Goal: Task Accomplishment & Management: Manage account settings

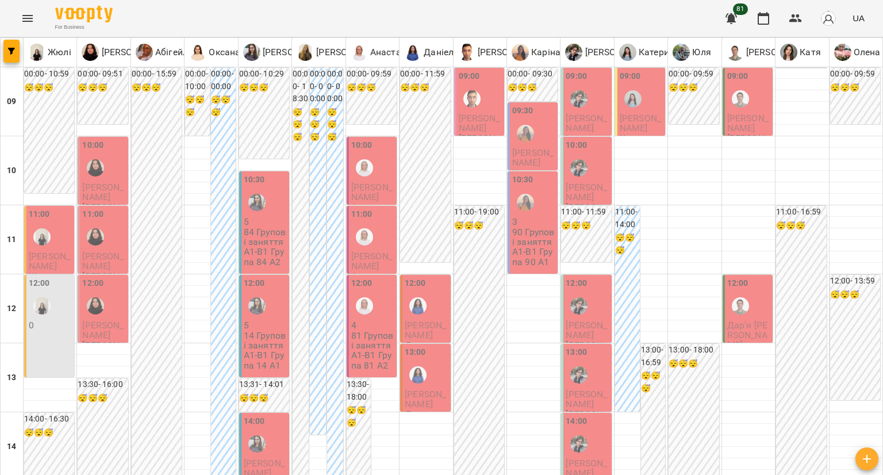
scroll to position [635, 0]
click at [788, 18] on button "button" at bounding box center [796, 19] width 28 height 28
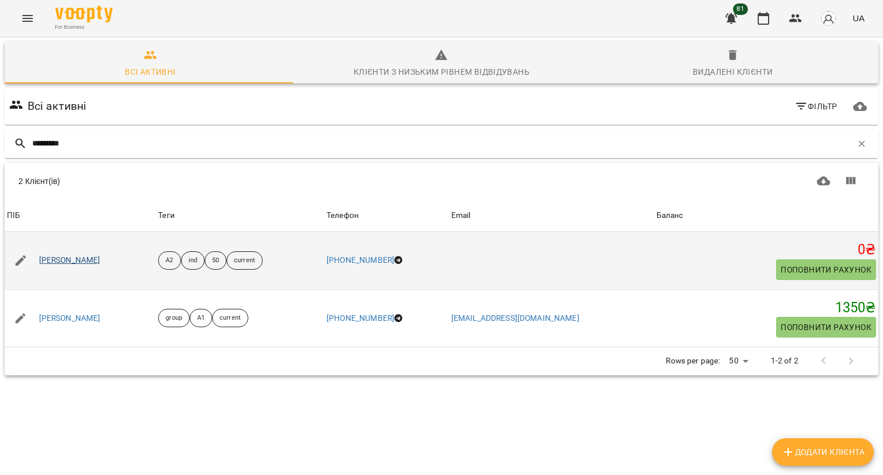
type input "*********"
click at [68, 256] on link "Ірина Кузьменко" at bounding box center [70, 261] width 62 height 12
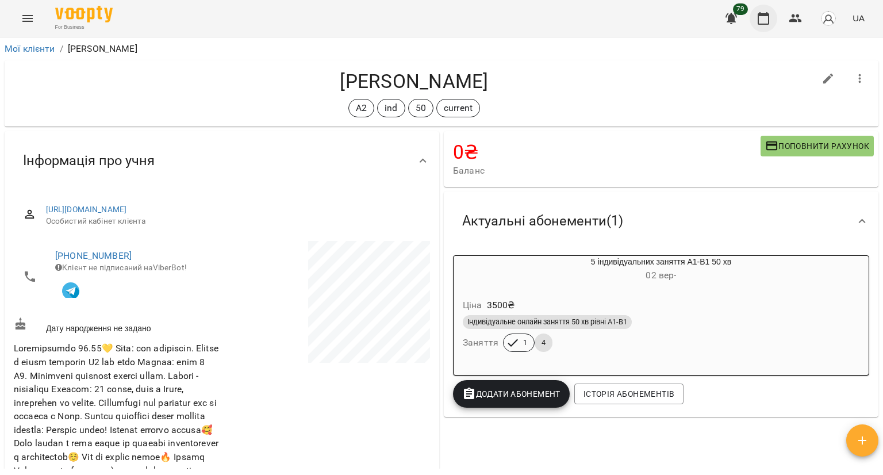
click at [766, 9] on button "button" at bounding box center [764, 19] width 28 height 28
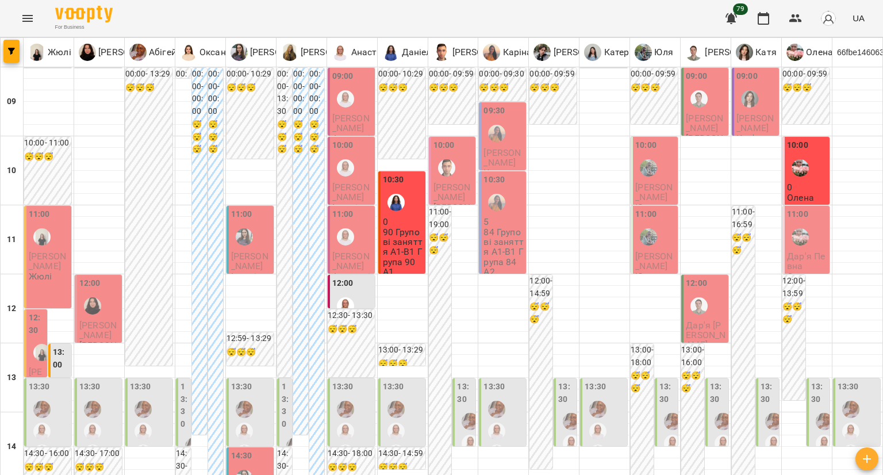
scroll to position [230, 0]
click at [30, 339] on div at bounding box center [42, 352] width 26 height 26
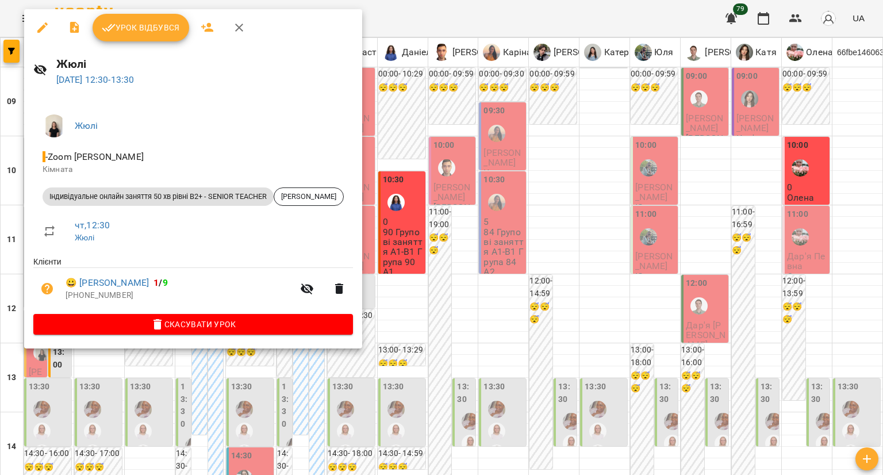
click at [607, 423] on div at bounding box center [441, 237] width 883 height 475
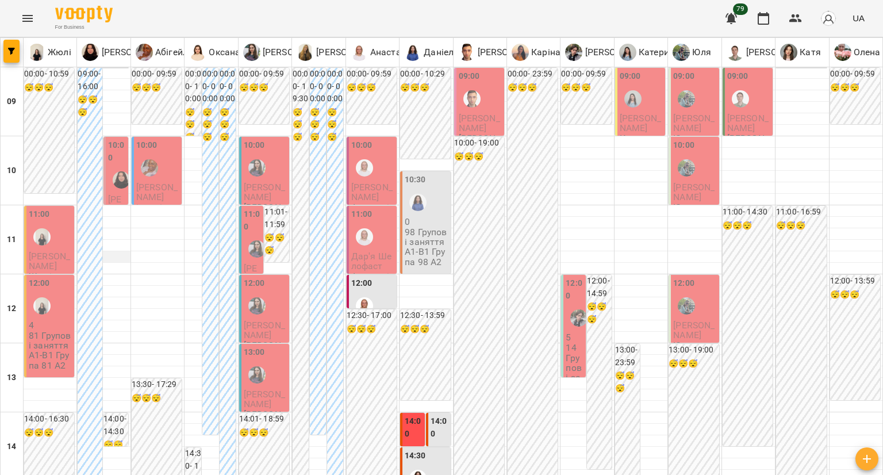
scroll to position [460, 0]
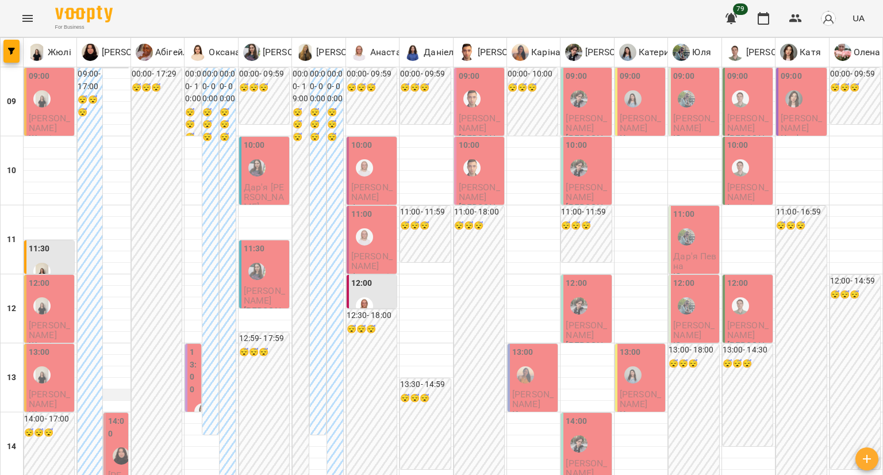
scroll to position [518, 0]
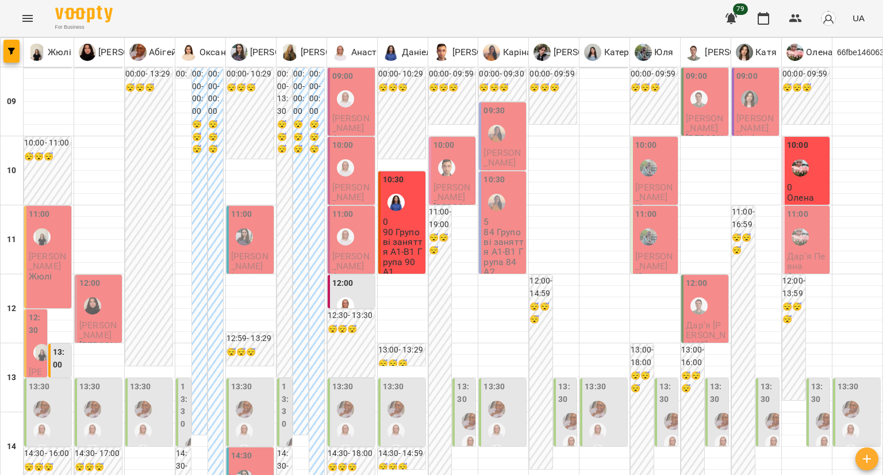
click at [25, 336] on div "12:30 Анастасія Кічата Жюлі" at bounding box center [35, 379] width 23 height 140
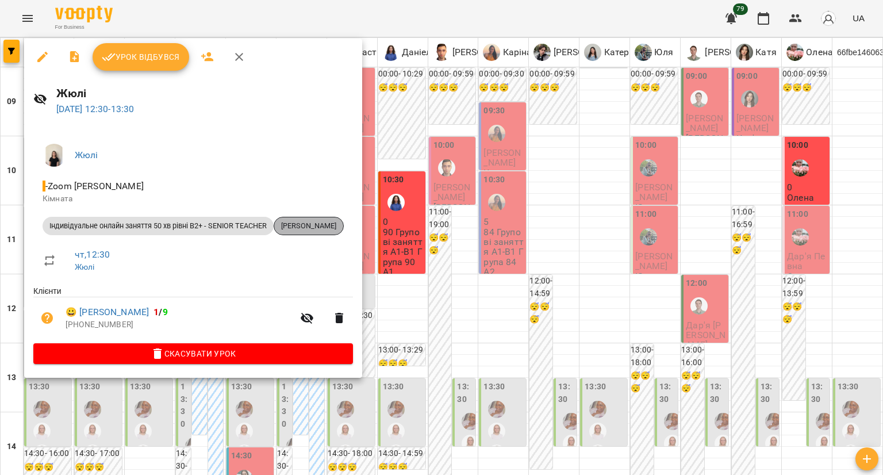
click at [309, 227] on span "Анастасія Кічата" at bounding box center [308, 226] width 69 height 10
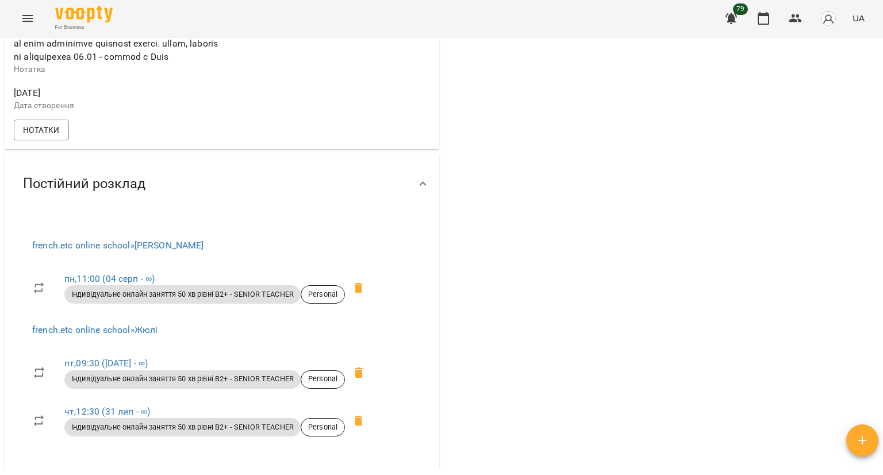
scroll to position [690, 0]
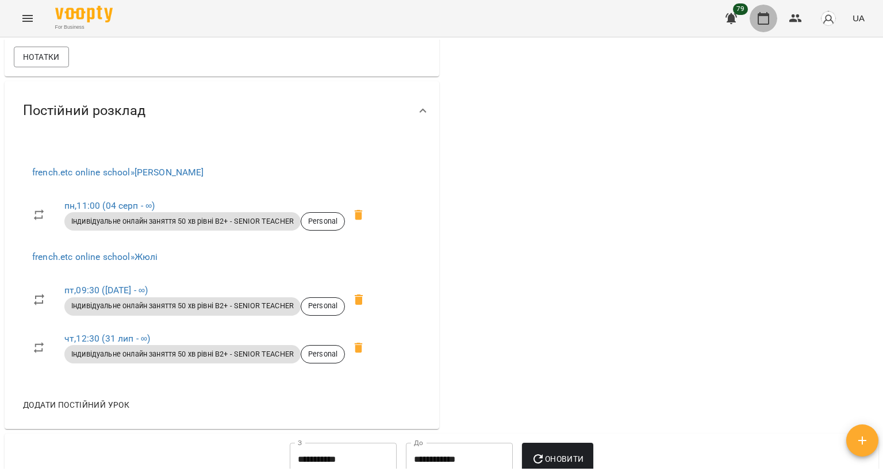
click at [764, 21] on icon "button" at bounding box center [764, 19] width 14 height 14
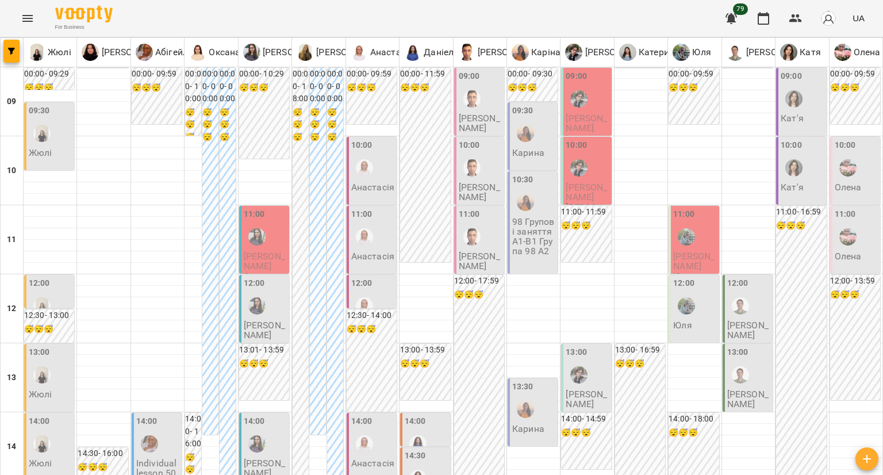
click at [62, 144] on div "09:30" at bounding box center [50, 126] width 43 height 42
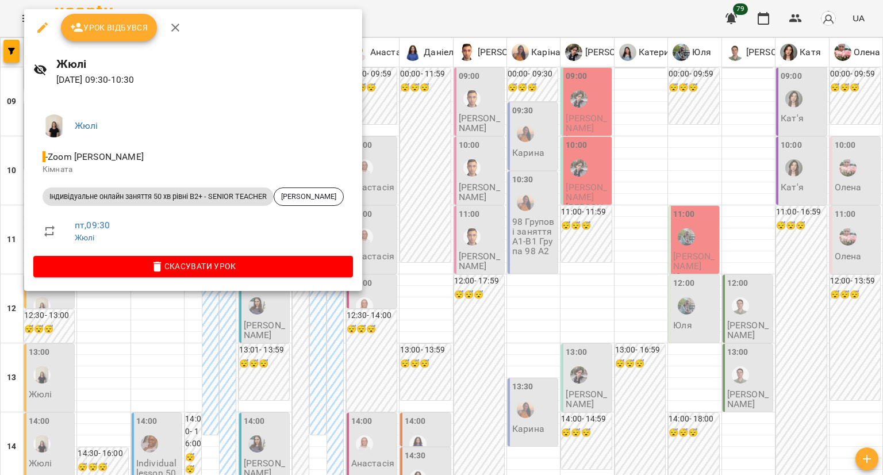
click at [426, 185] on div at bounding box center [441, 237] width 883 height 475
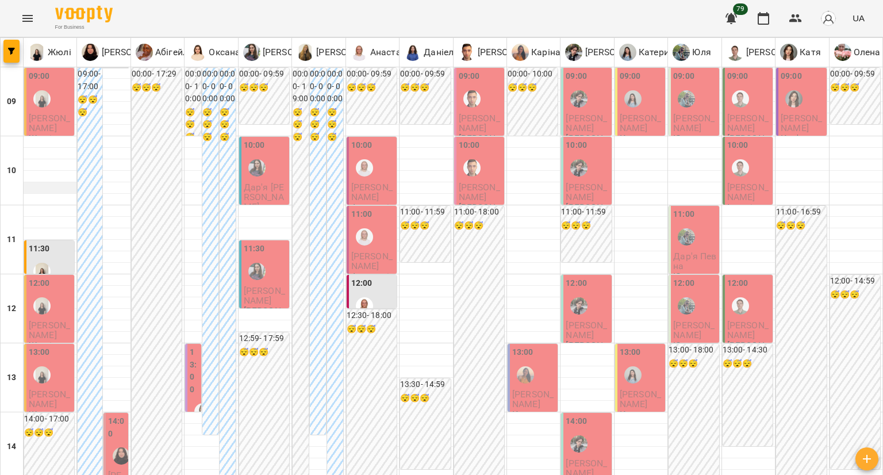
scroll to position [575, 0]
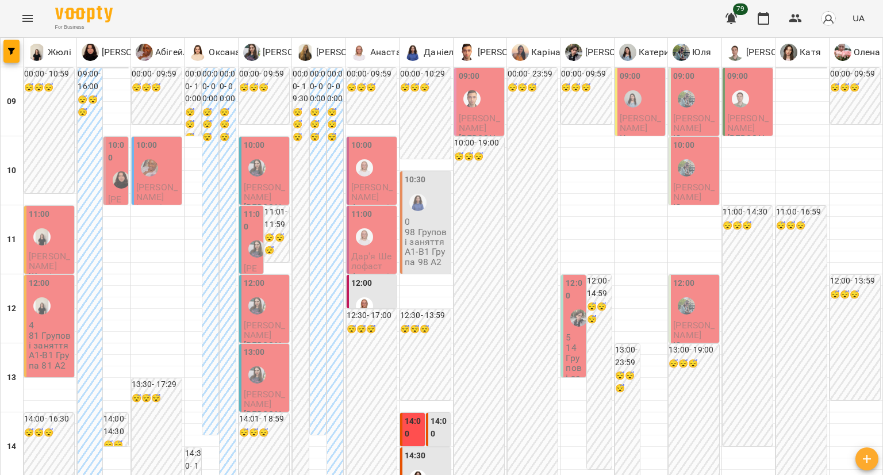
scroll to position [518, 0]
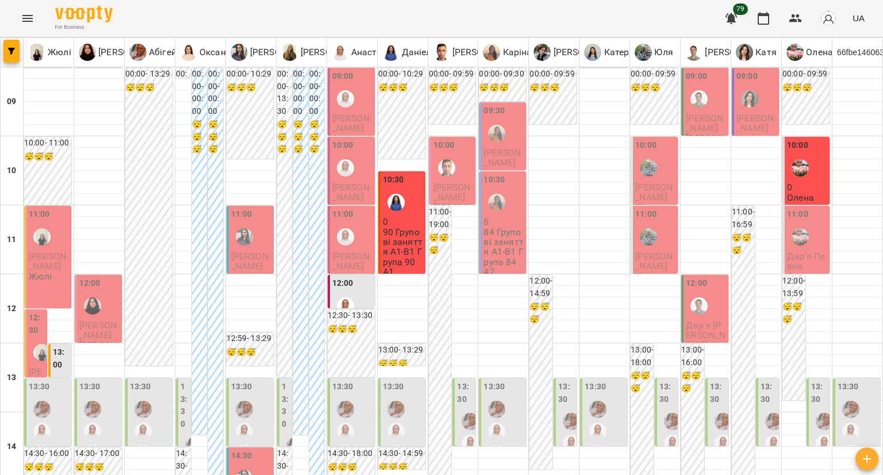
click at [26, 327] on div "12:30 Анастасія Кічата Жюлі" at bounding box center [35, 379] width 23 height 140
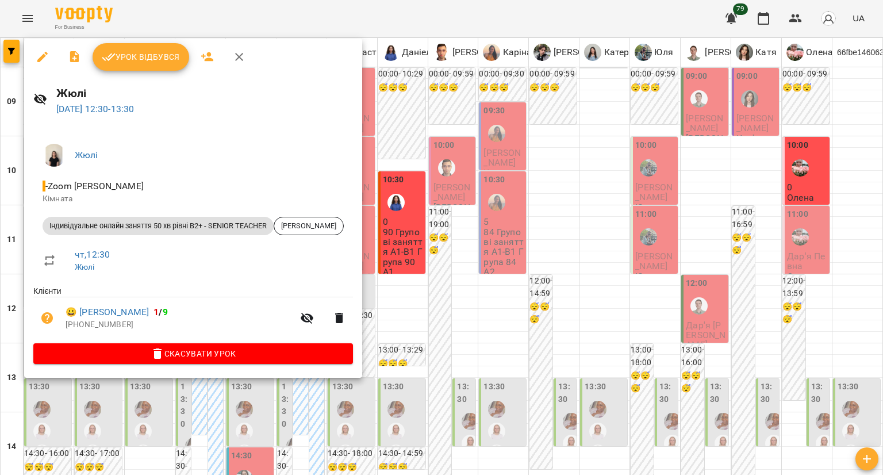
click at [38, 63] on icon "button" at bounding box center [43, 57] width 14 height 14
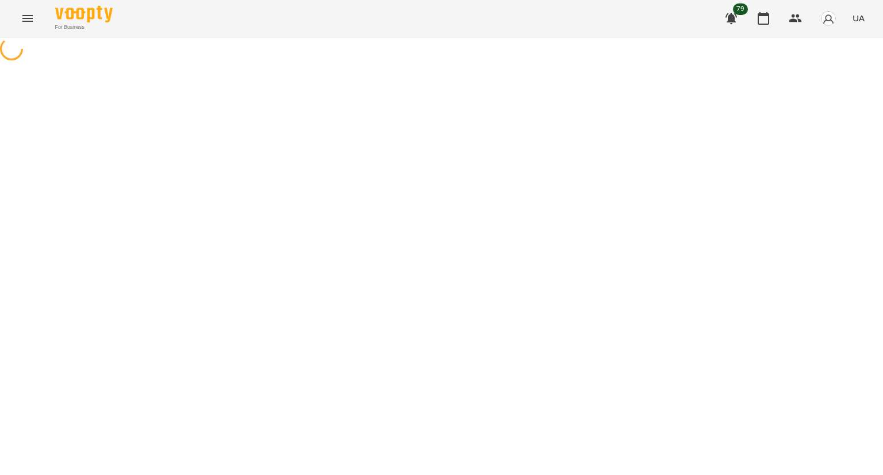
select select "**********"
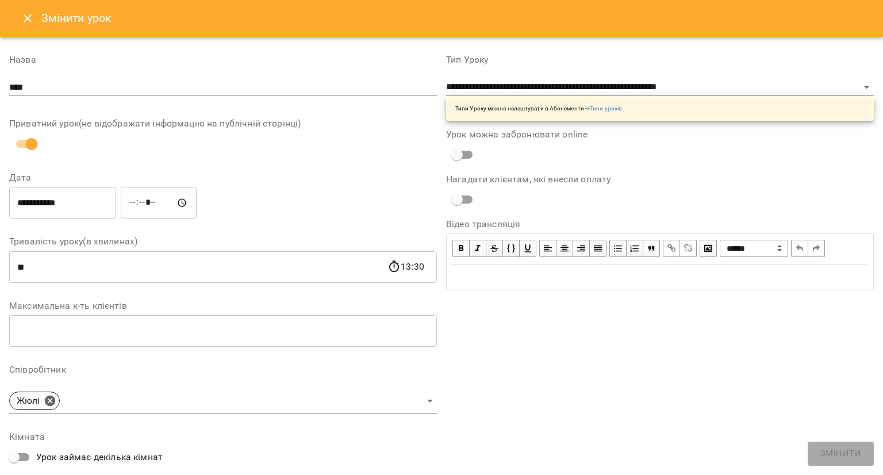
click at [53, 201] on input "**********" at bounding box center [62, 203] width 107 height 32
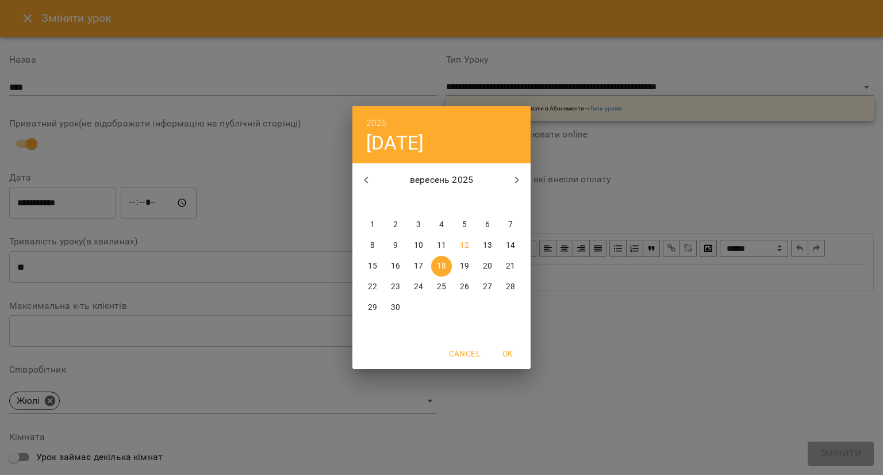
click at [390, 263] on span "16" at bounding box center [395, 266] width 21 height 12
type input "**********"
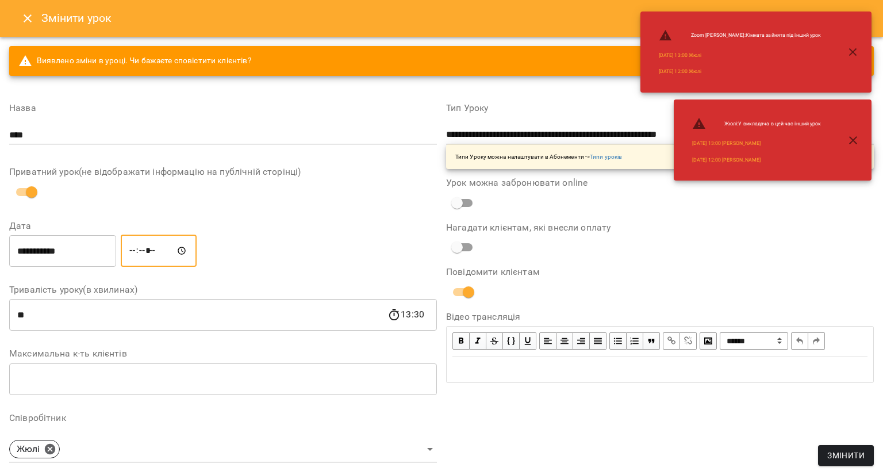
click at [131, 249] on input "*****" at bounding box center [159, 251] width 76 height 32
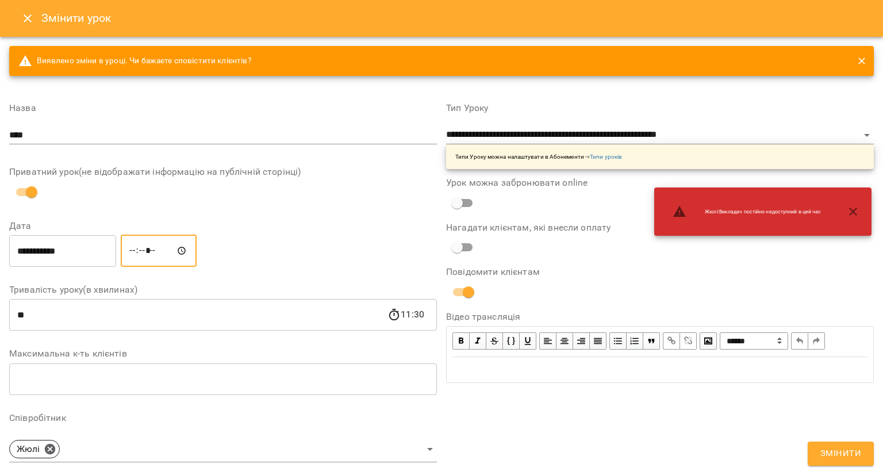
type input "*****"
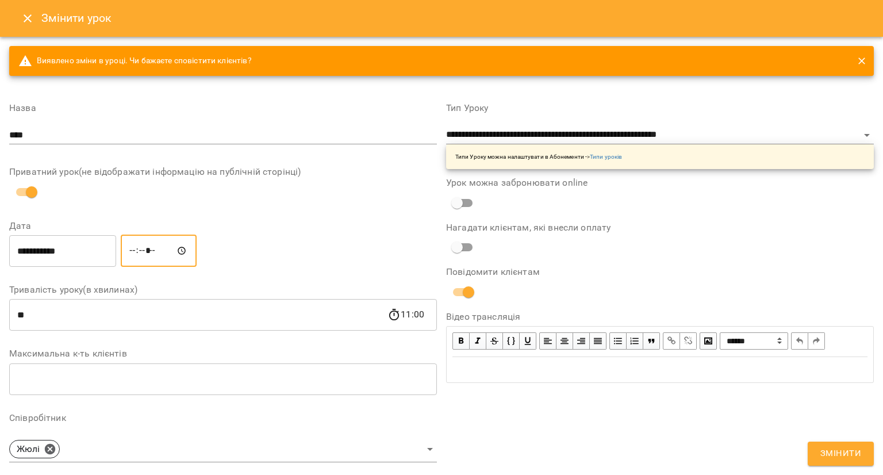
click at [820, 443] on button "Змінити" at bounding box center [841, 454] width 66 height 24
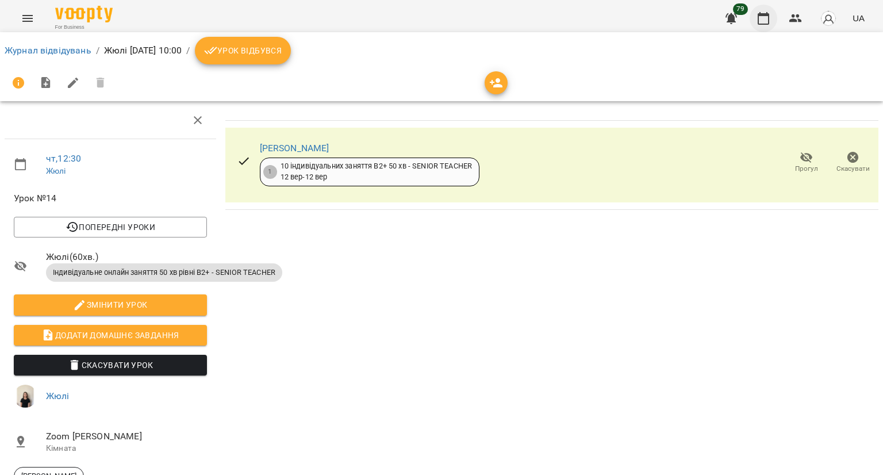
click at [765, 24] on icon "button" at bounding box center [764, 18] width 12 height 13
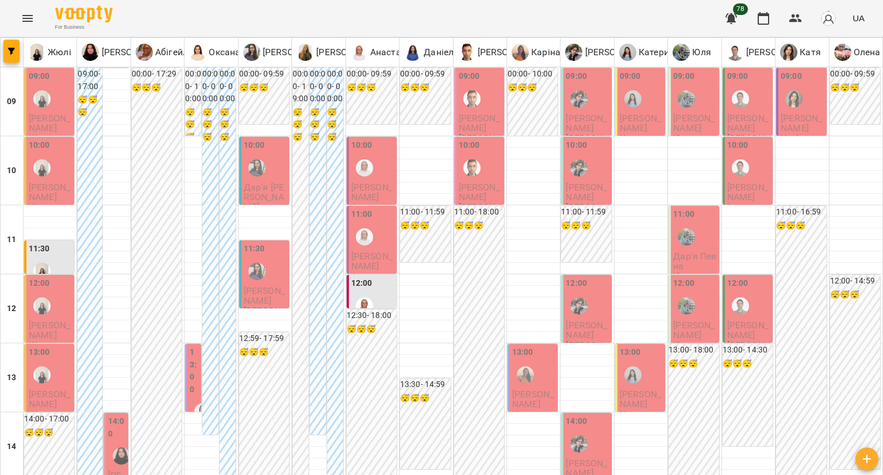
type input "**********"
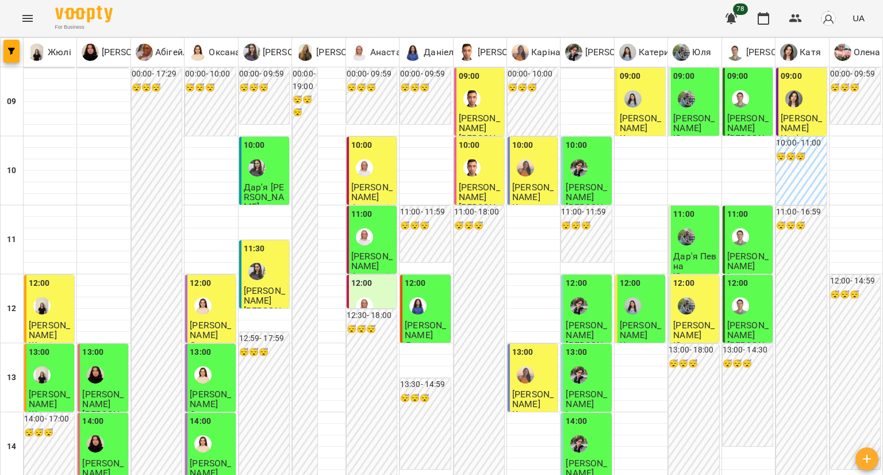
click at [214, 311] on div at bounding box center [203, 306] width 26 height 26
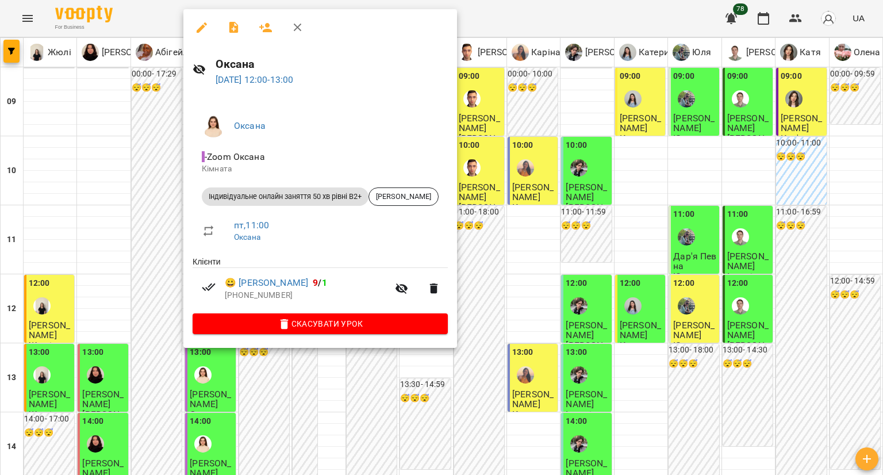
click at [678, 290] on div at bounding box center [441, 237] width 883 height 475
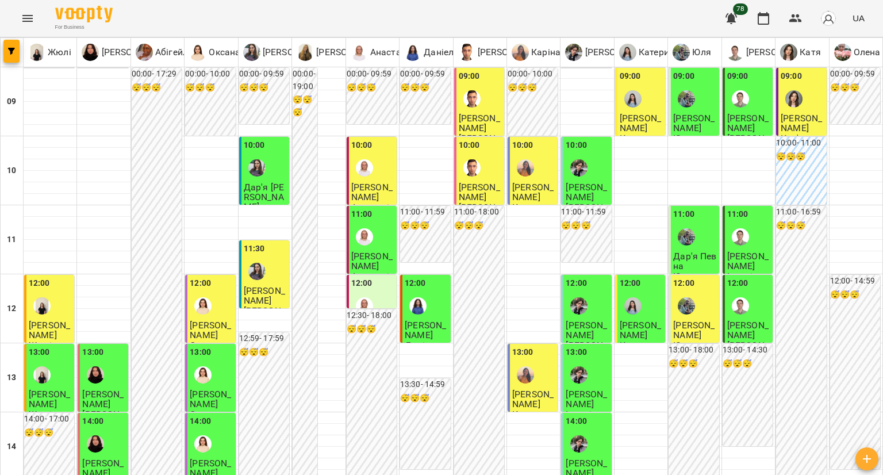
click at [679, 290] on div "12:00" at bounding box center [683, 285] width 21 height 16
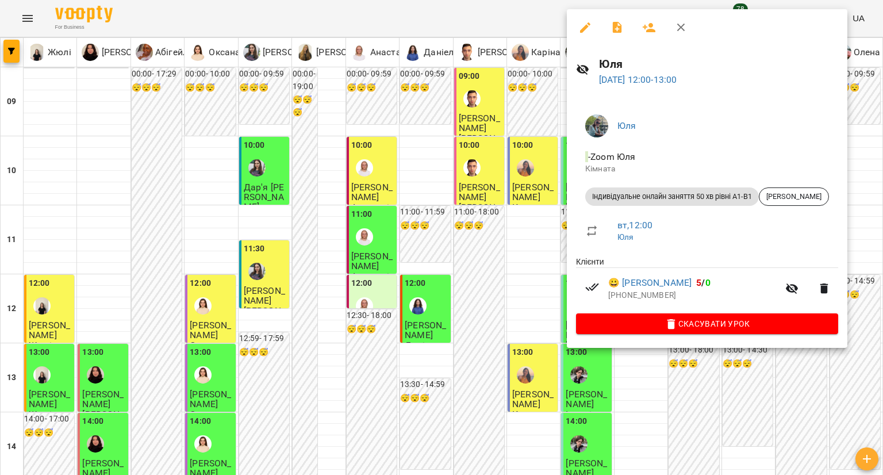
click at [486, 281] on div at bounding box center [441, 237] width 883 height 475
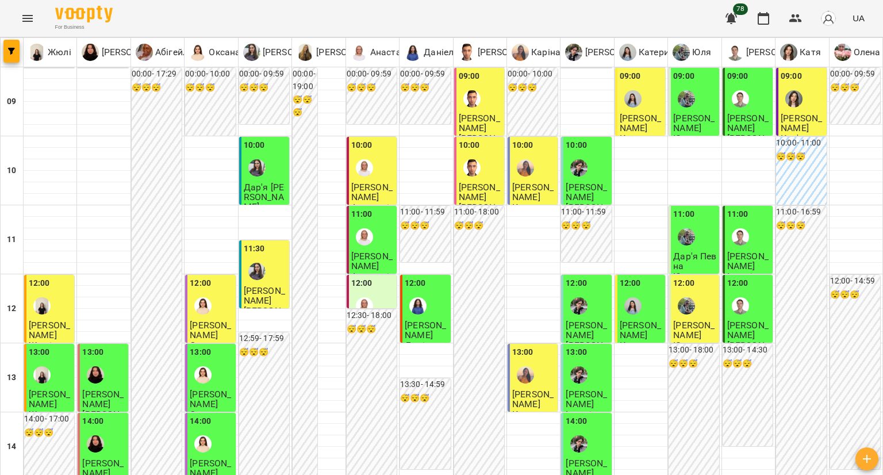
click at [781, 111] on div at bounding box center [794, 99] width 26 height 26
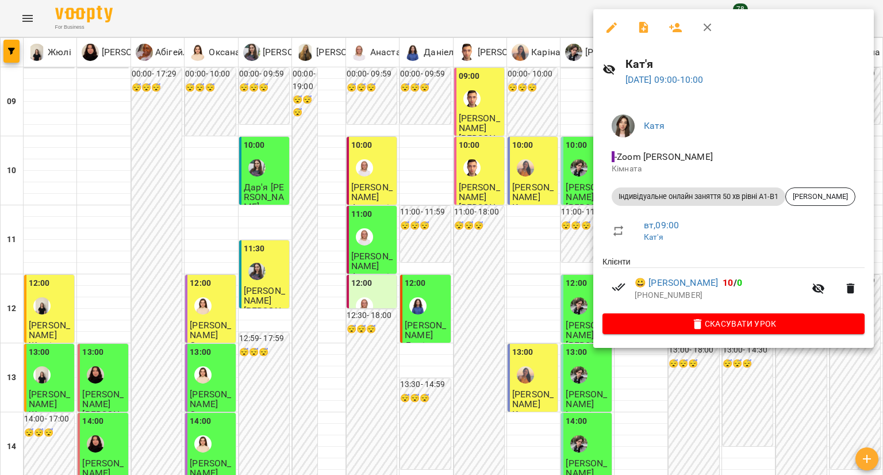
click at [528, 167] on div at bounding box center [441, 237] width 883 height 475
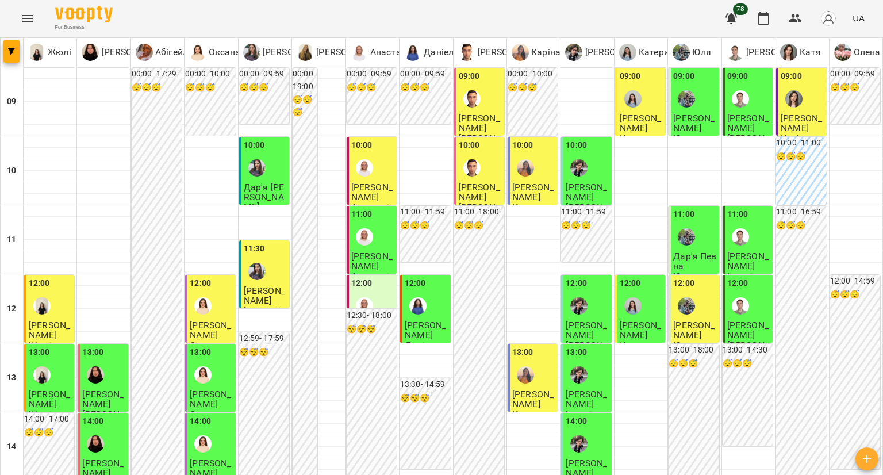
click at [481, 113] on span "Аліна Тростінська" at bounding box center [479, 123] width 41 height 21
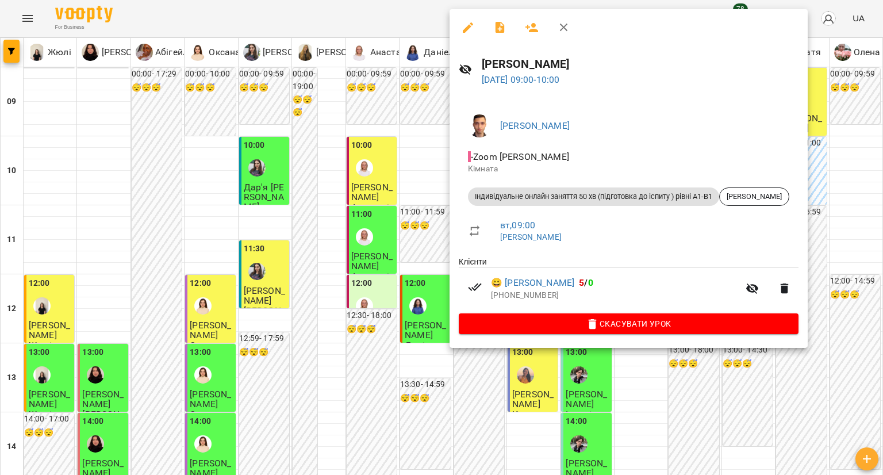
click at [399, 102] on div at bounding box center [441, 237] width 883 height 475
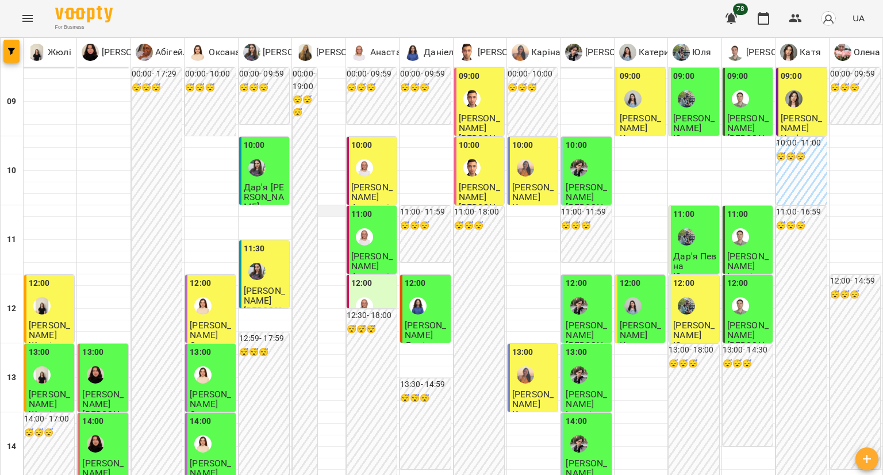
scroll to position [460, 0]
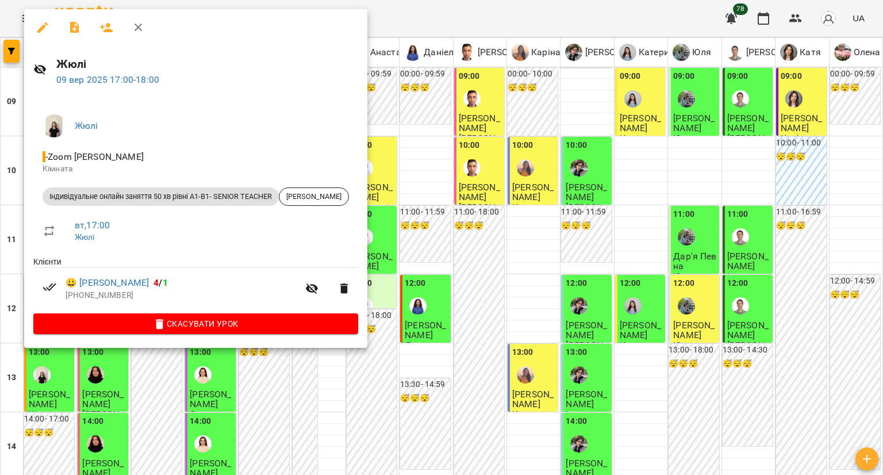
click at [421, 194] on div at bounding box center [441, 237] width 883 height 475
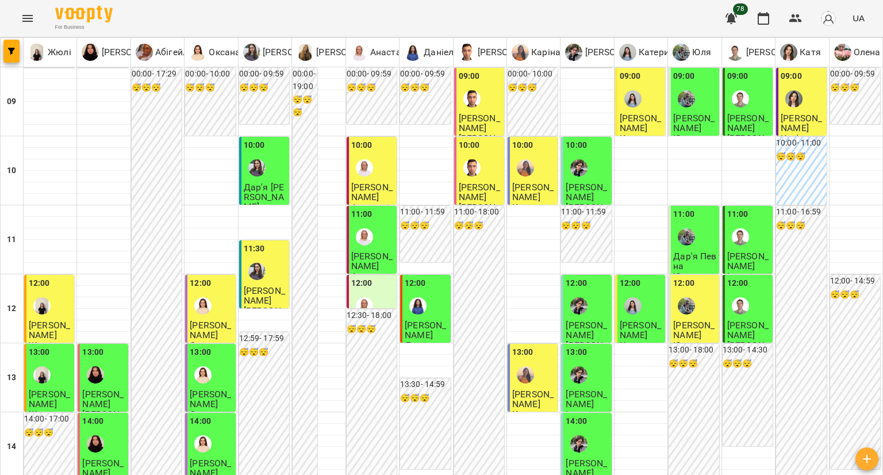
scroll to position [635, 0]
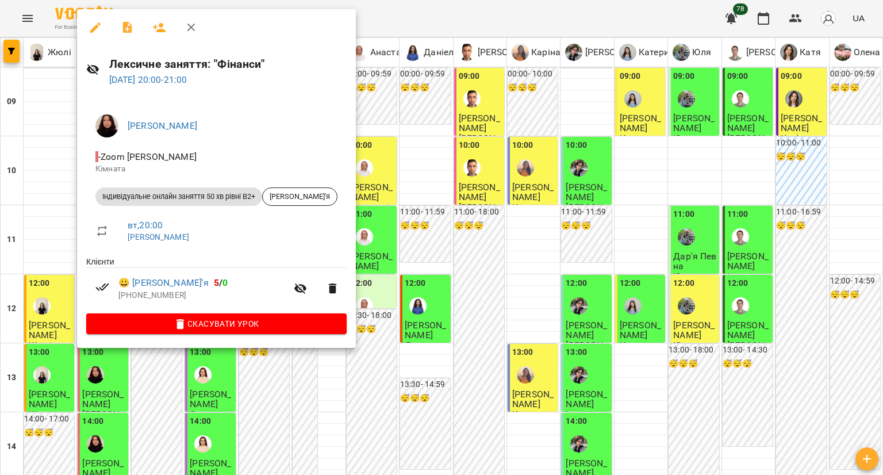
click at [49, 283] on div at bounding box center [441, 237] width 883 height 475
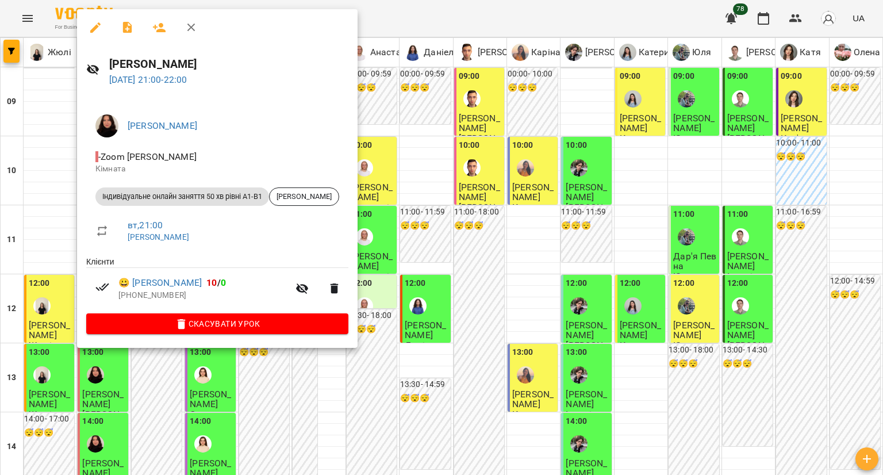
click at [37, 291] on div at bounding box center [441, 237] width 883 height 475
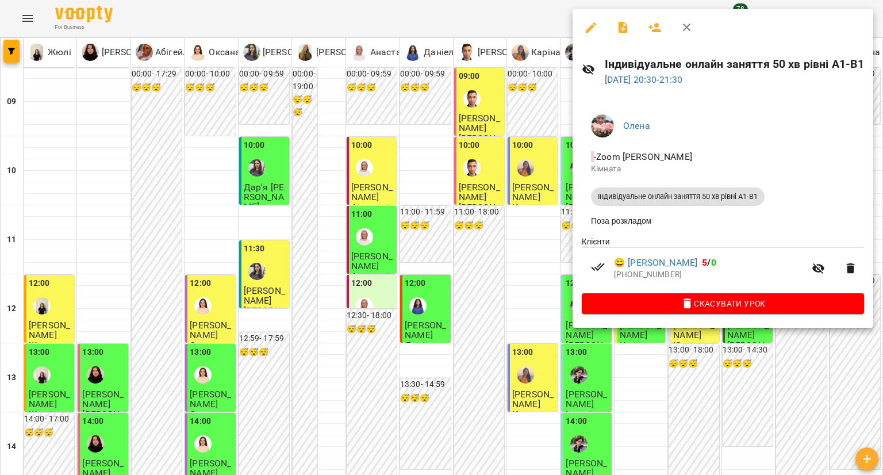
click at [534, 242] on div at bounding box center [441, 237] width 883 height 475
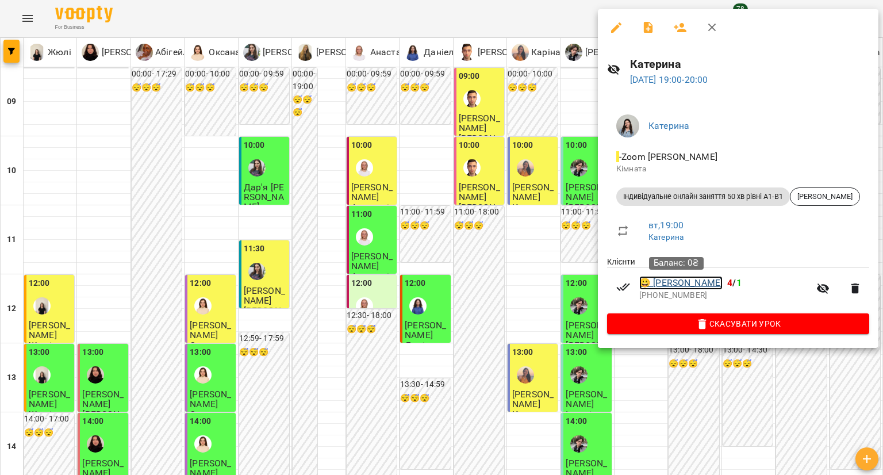
click at [691, 283] on link "😀 Інна Христюк" at bounding box center [680, 283] width 83 height 14
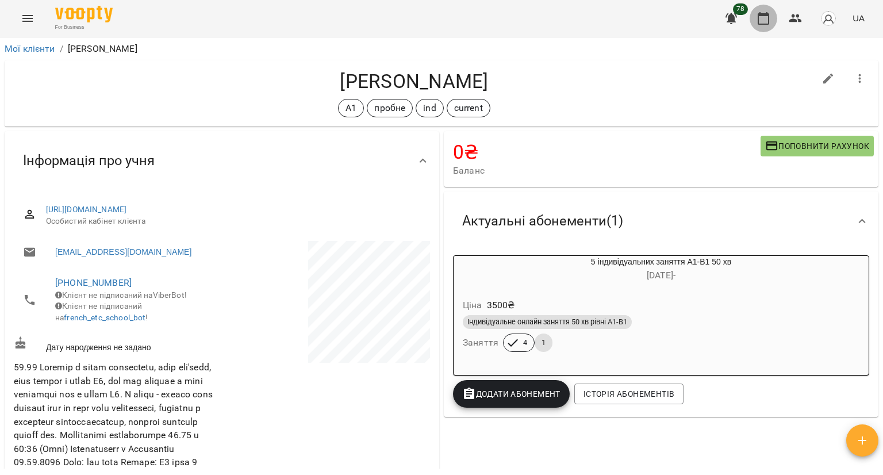
click at [762, 26] on button "button" at bounding box center [764, 19] width 28 height 28
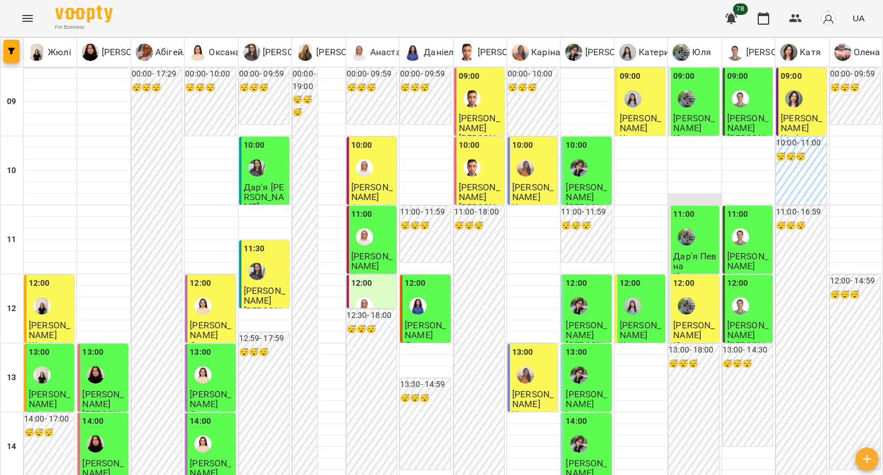
scroll to position [460, 0]
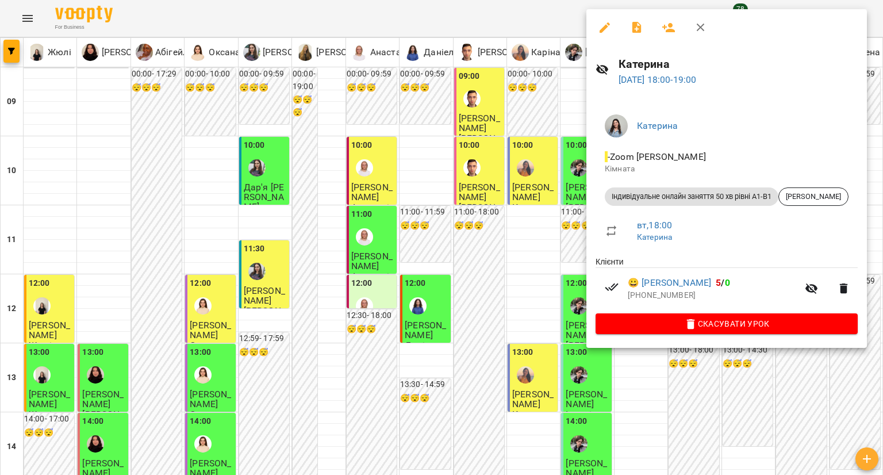
click at [549, 252] on div at bounding box center [441, 237] width 883 height 475
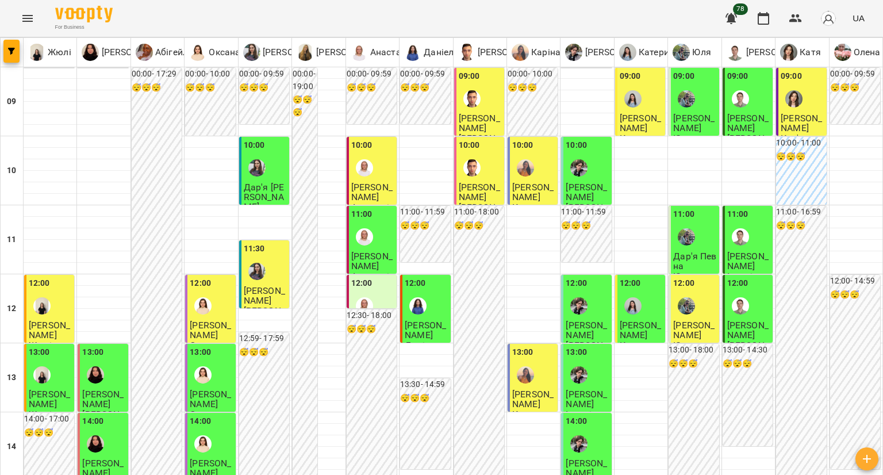
scroll to position [0, 0]
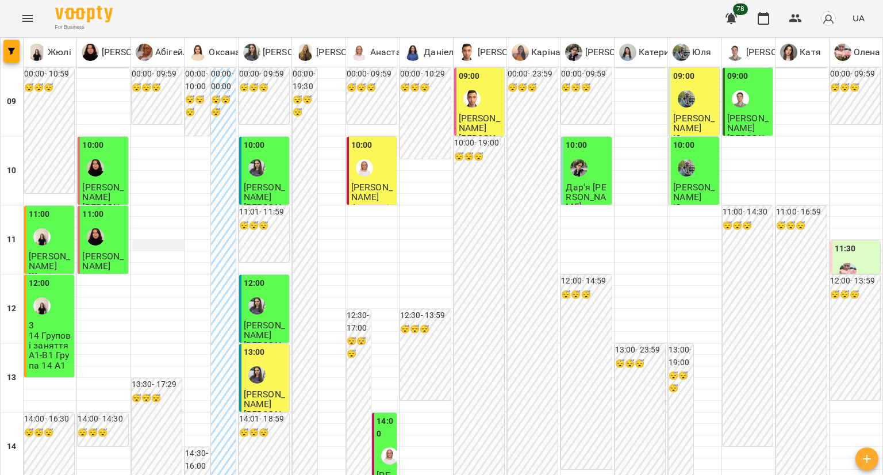
scroll to position [460, 0]
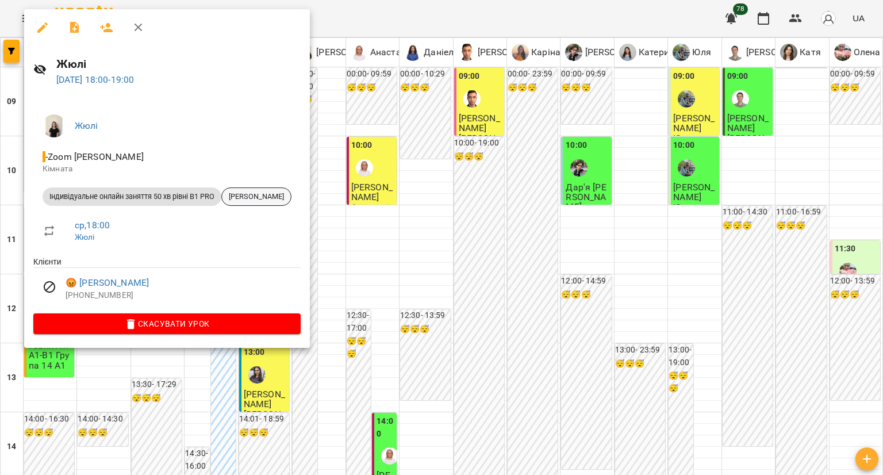
click at [276, 192] on span "Тетяна Стрига" at bounding box center [256, 196] width 69 height 10
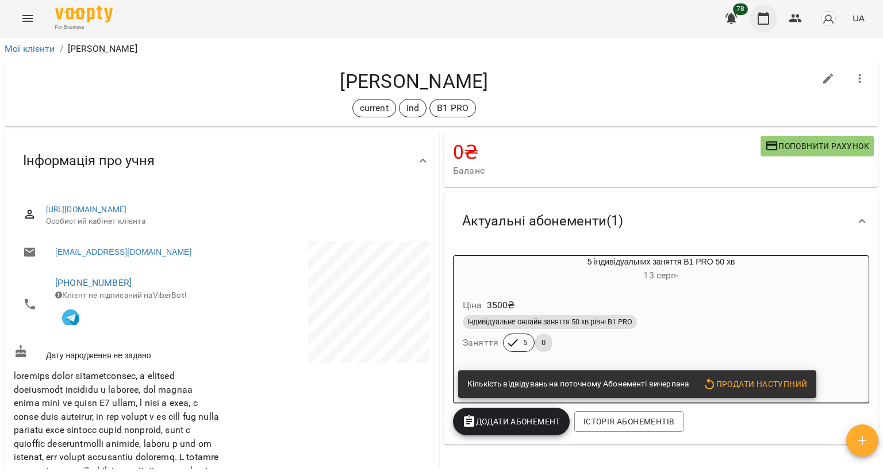
click at [764, 21] on icon "button" at bounding box center [764, 19] width 14 height 14
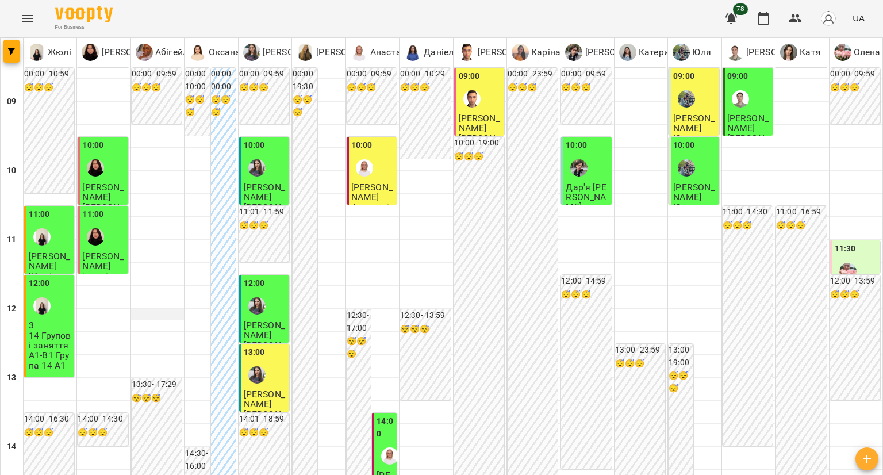
scroll to position [635, 0]
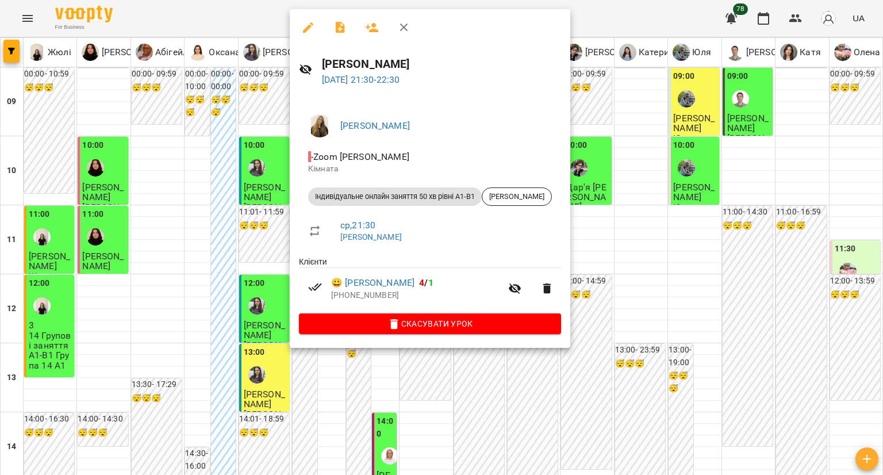
click at [269, 309] on div at bounding box center [441, 237] width 883 height 475
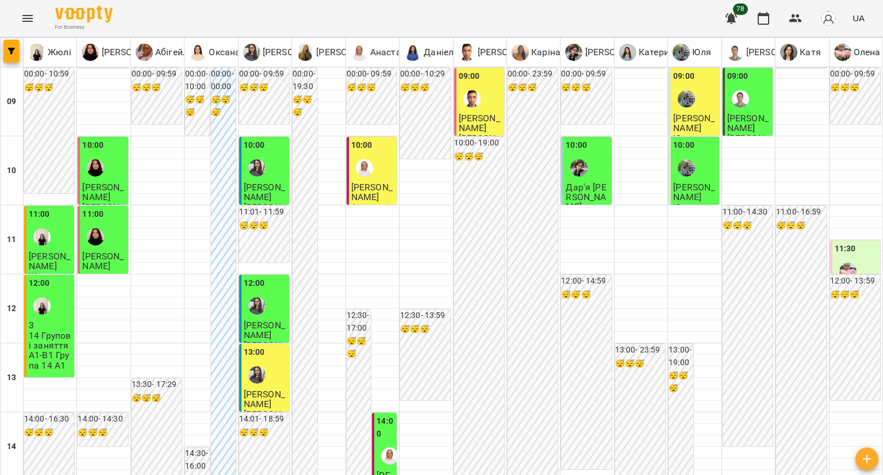
scroll to position [520, 0]
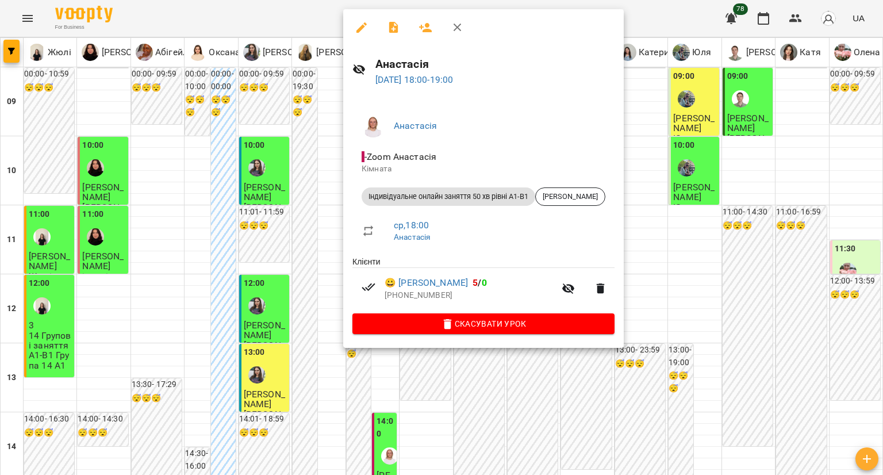
click at [290, 165] on div at bounding box center [441, 237] width 883 height 475
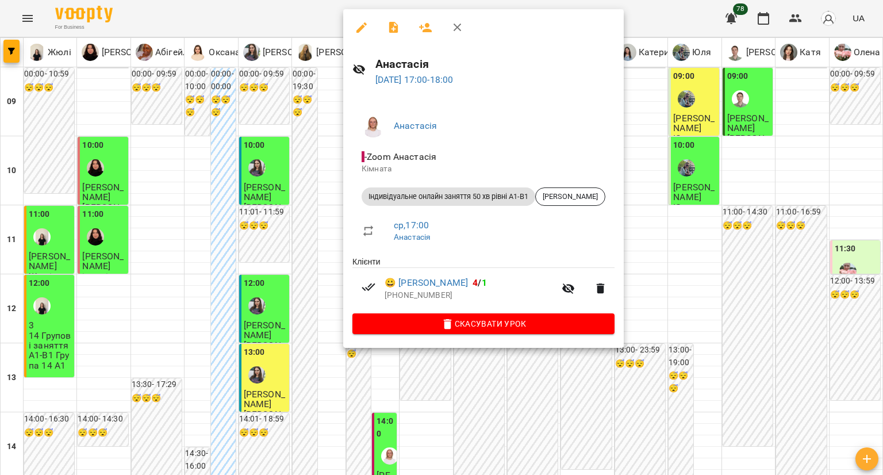
click at [311, 182] on div at bounding box center [441, 237] width 883 height 475
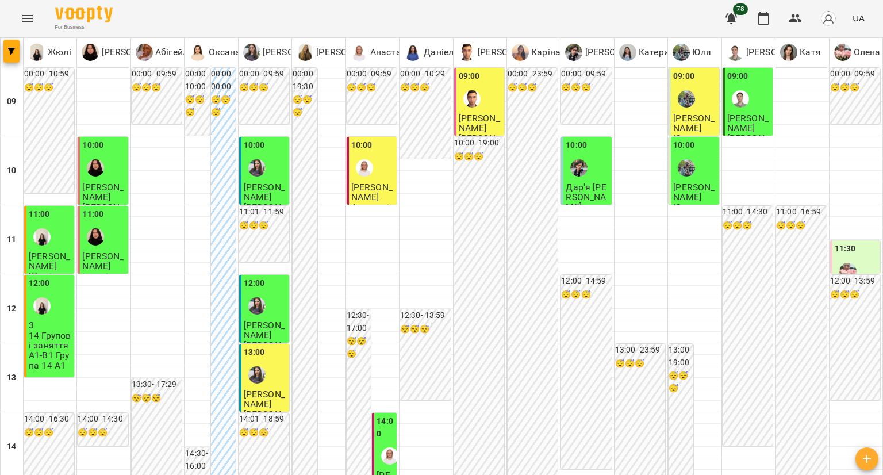
scroll to position [405, 0]
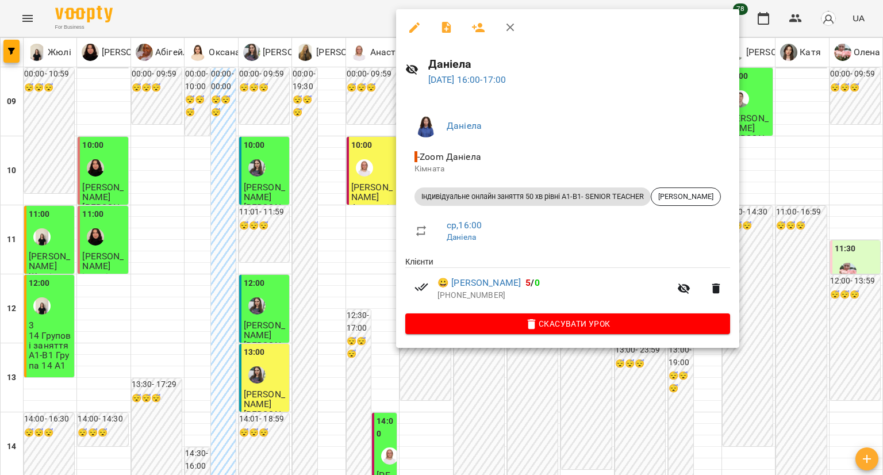
click at [678, 208] on li "Індивідуальне онлайн заняття 50 хв рівні А1-В1- SENIOR TEACHER Анжеліка Маловіч…" at bounding box center [567, 197] width 325 height 28
click at [685, 194] on span "Анжеліка Маловічко" at bounding box center [685, 196] width 69 height 10
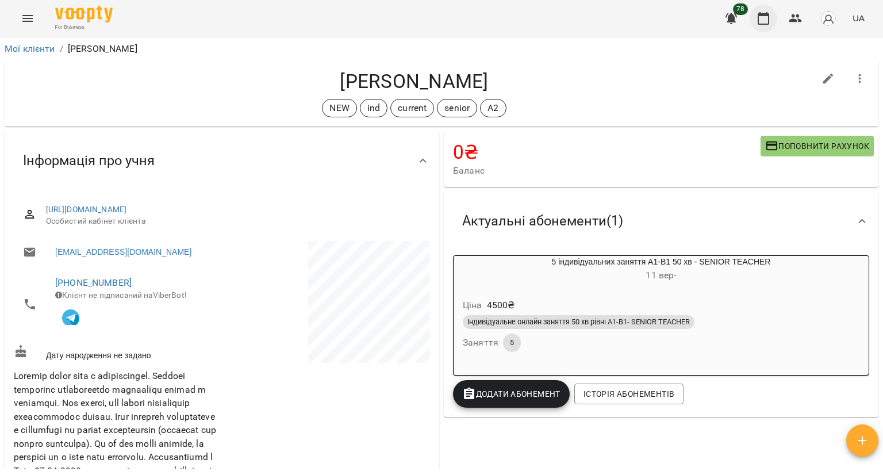
click at [771, 17] on icon "button" at bounding box center [764, 19] width 14 height 14
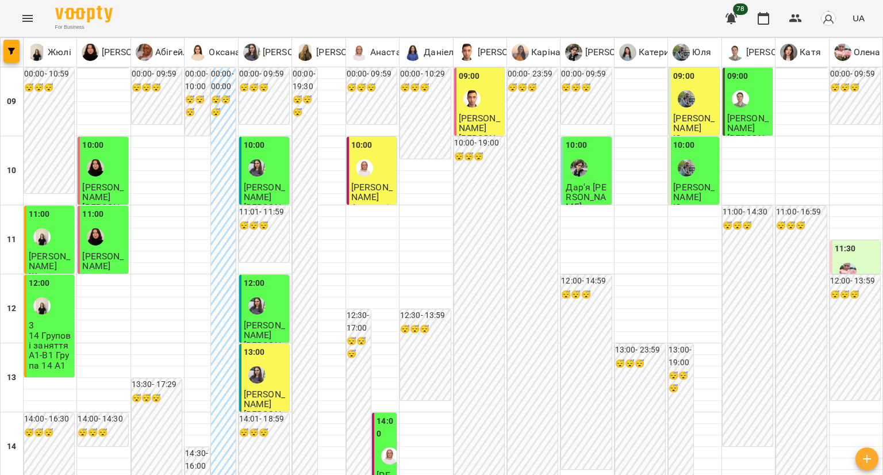
scroll to position [115, 0]
click at [259, 366] on img "Юлія" at bounding box center [256, 374] width 17 height 17
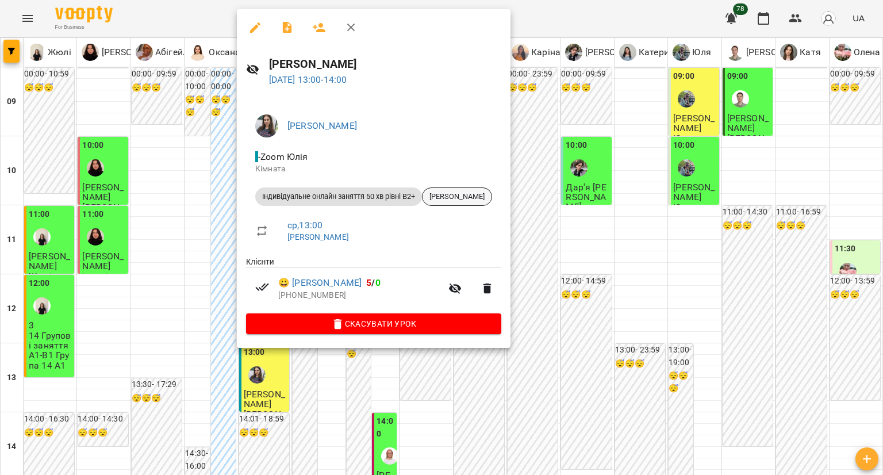
click at [482, 197] on span "Тетяна Снісаренко" at bounding box center [457, 196] width 69 height 10
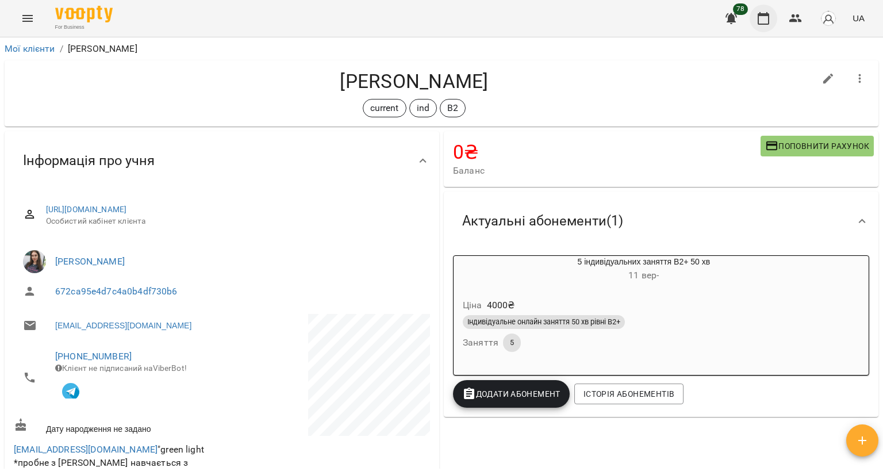
click at [770, 17] on icon "button" at bounding box center [764, 19] width 14 height 14
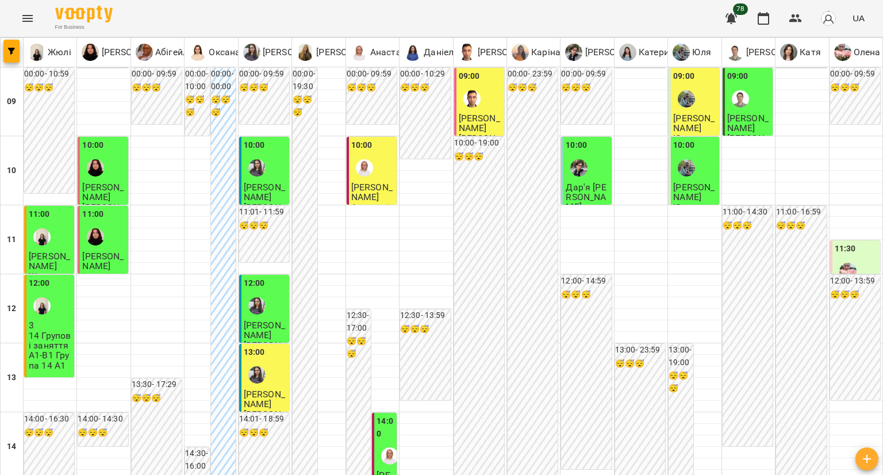
click at [359, 171] on img "Анастасія" at bounding box center [364, 167] width 17 height 17
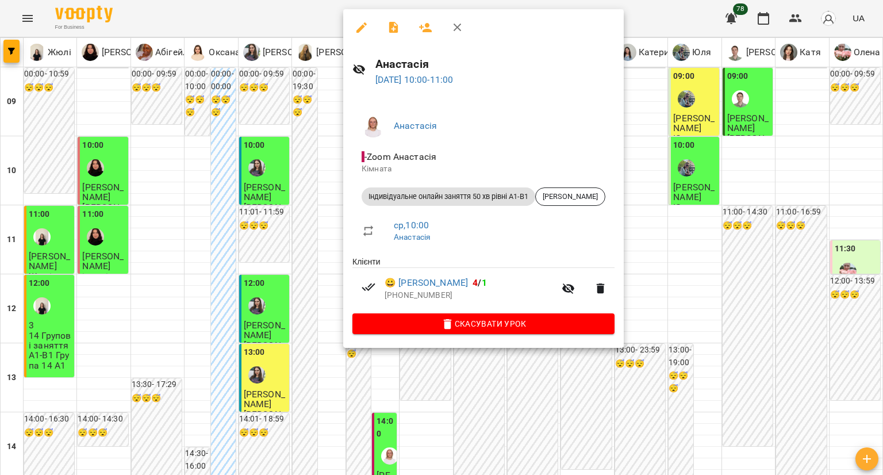
click at [297, 228] on div at bounding box center [441, 237] width 883 height 475
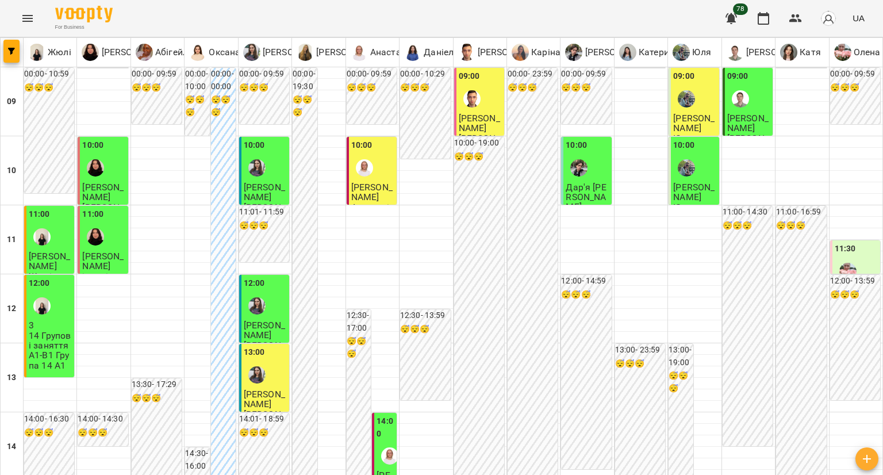
click at [476, 104] on div at bounding box center [472, 99] width 26 height 26
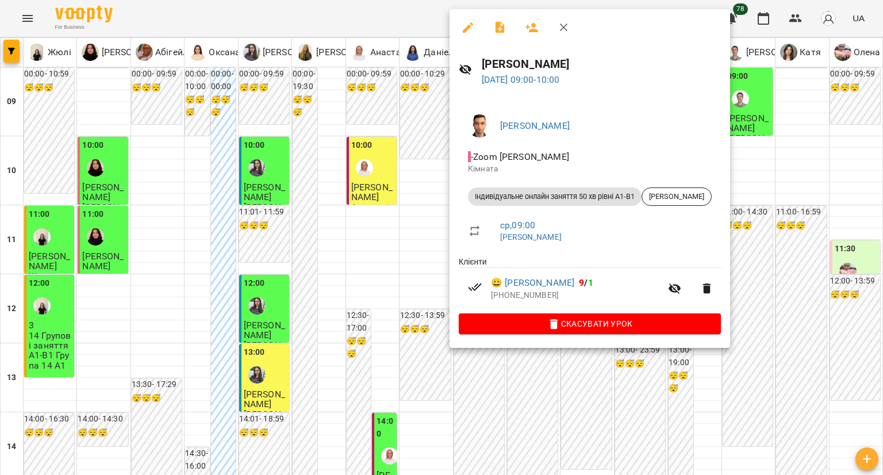
click at [412, 104] on div at bounding box center [441, 237] width 883 height 475
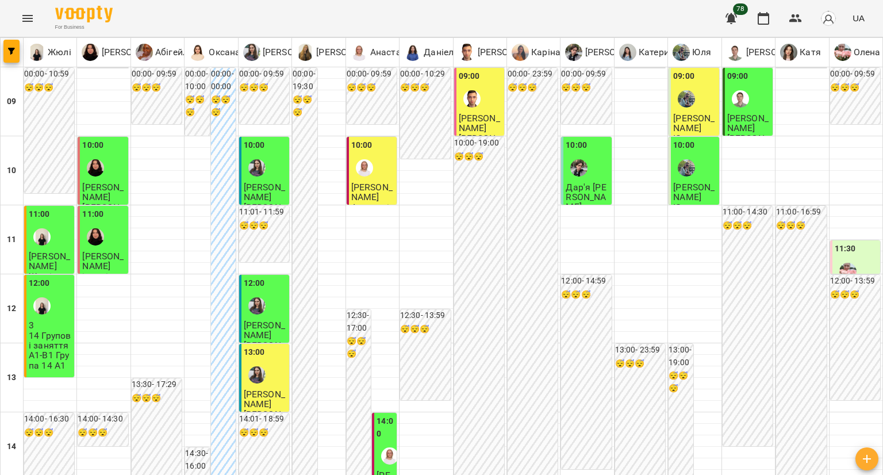
click at [692, 101] on div at bounding box center [686, 99] width 26 height 26
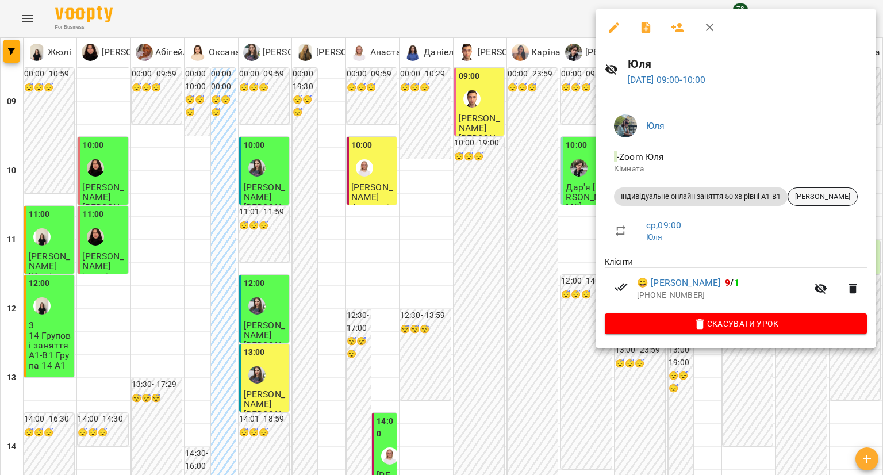
click at [823, 198] on span "[PERSON_NAME]" at bounding box center [822, 196] width 69 height 10
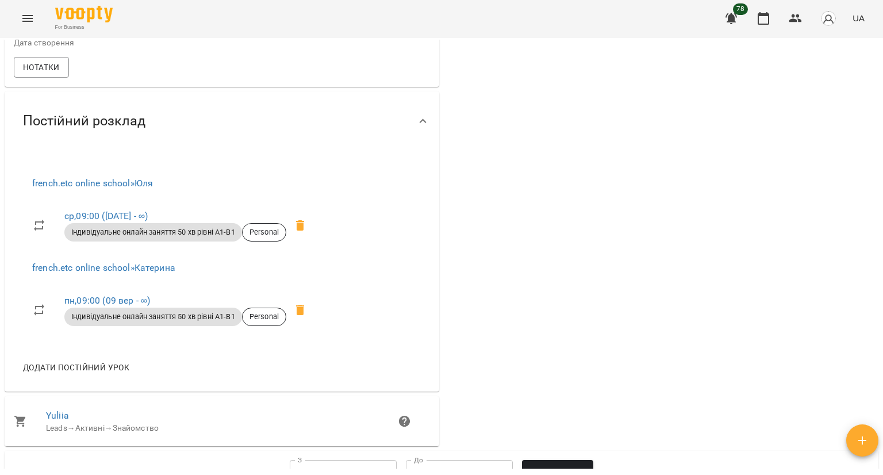
scroll to position [518, 0]
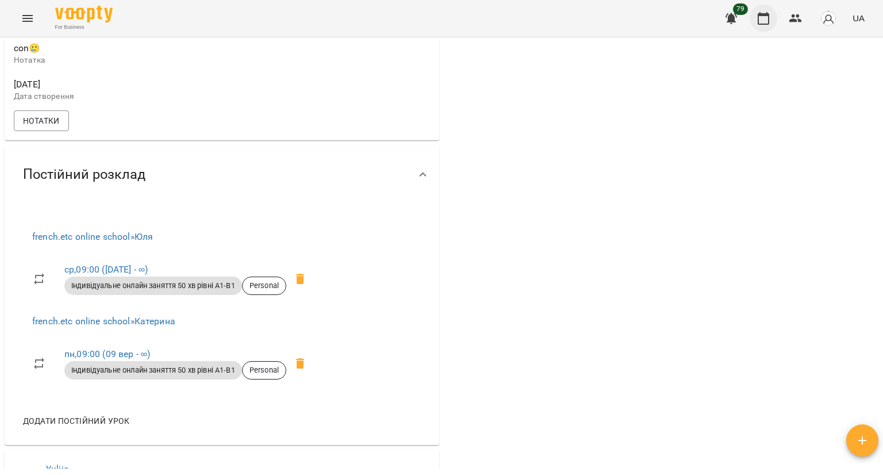
click at [762, 24] on icon "button" at bounding box center [764, 18] width 12 height 13
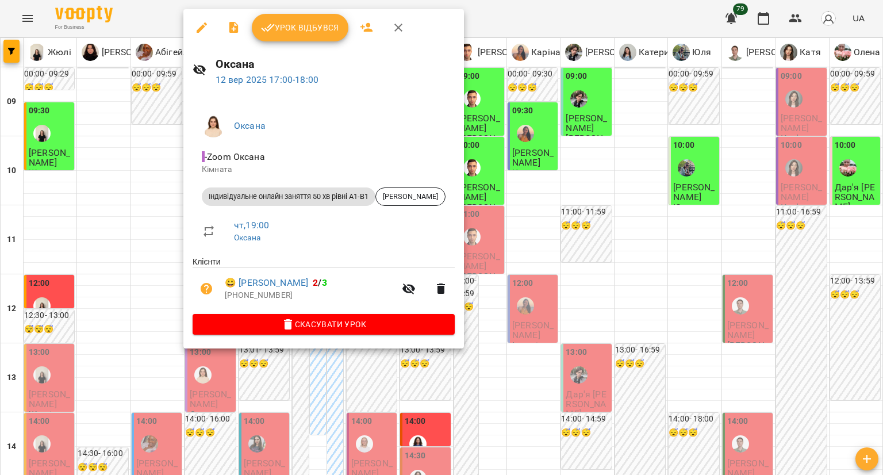
click at [262, 320] on span "Скасувати Урок" at bounding box center [324, 324] width 244 height 14
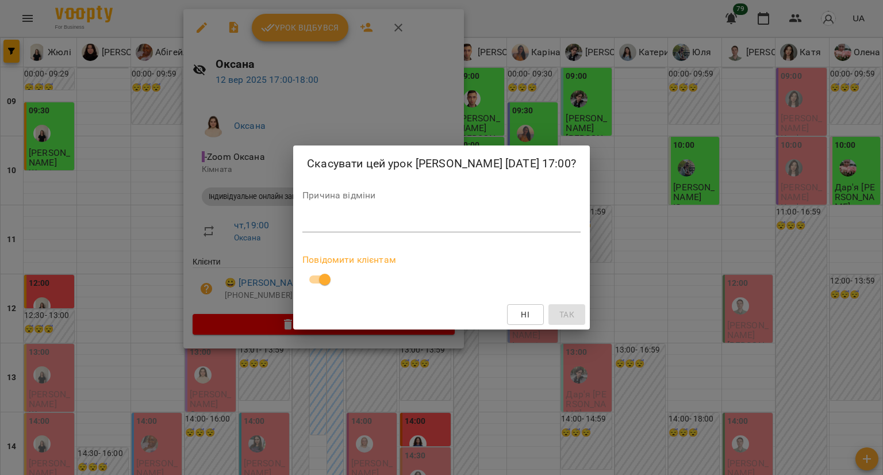
click at [352, 219] on textarea at bounding box center [441, 222] width 278 height 11
type textarea "**********"
click at [559, 306] on button "Так" at bounding box center [567, 314] width 37 height 21
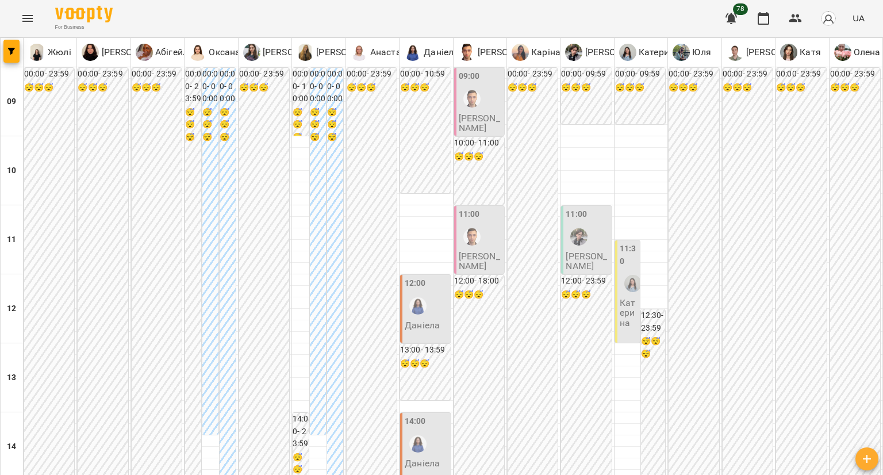
type input "**********"
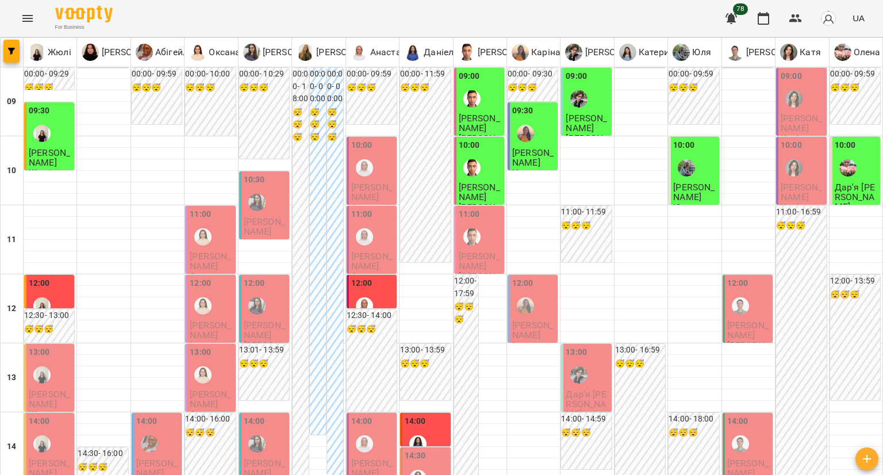
click at [60, 285] on div "12:00" at bounding box center [50, 298] width 43 height 42
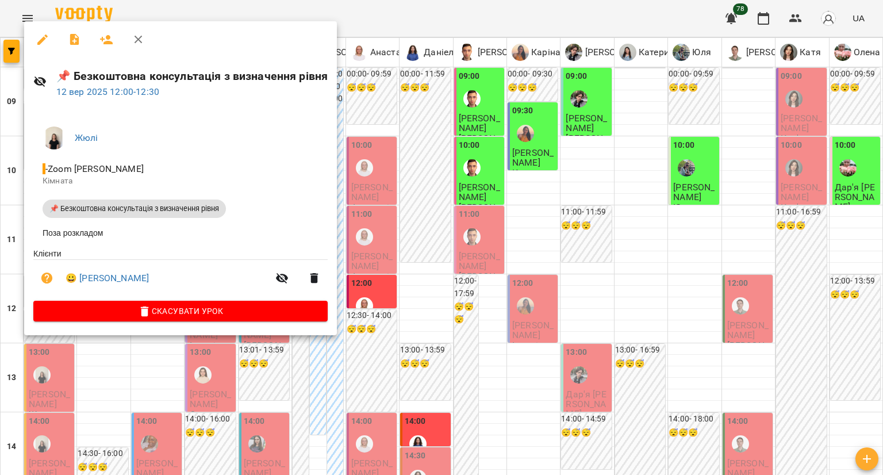
click at [58, 359] on div at bounding box center [441, 237] width 883 height 475
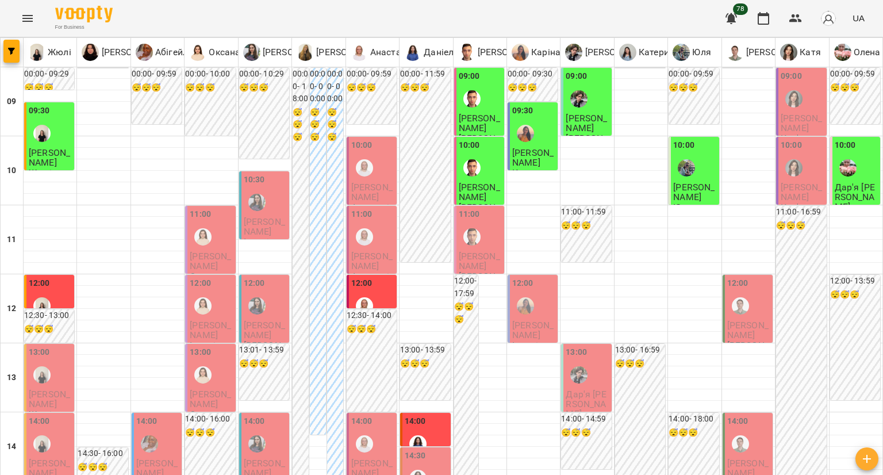
click at [389, 281] on div "12:00" at bounding box center [372, 298] width 43 height 42
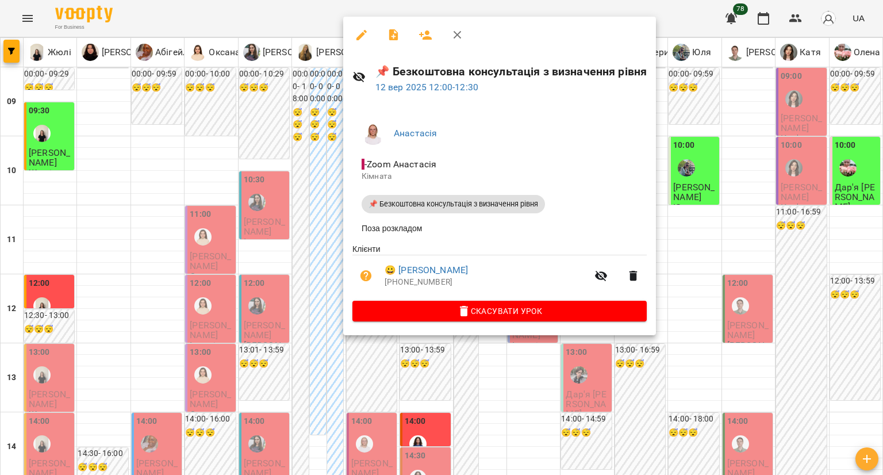
click at [340, 361] on div at bounding box center [441, 237] width 883 height 475
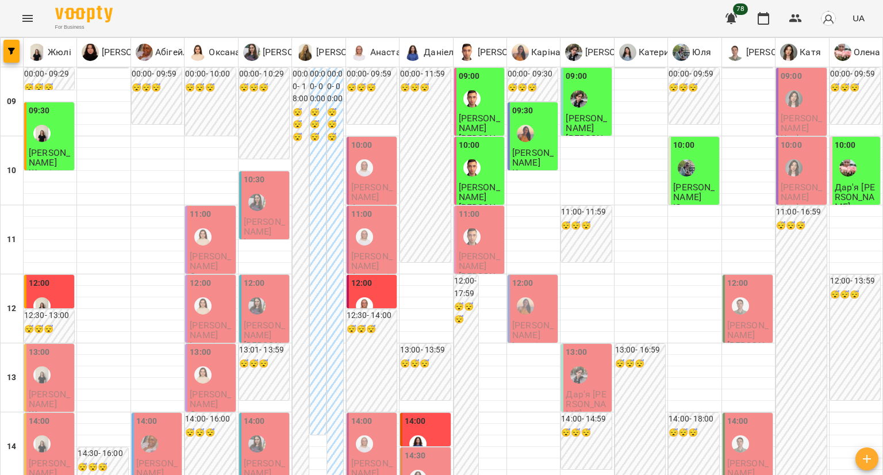
click at [375, 288] on div "12:00" at bounding box center [372, 298] width 43 height 42
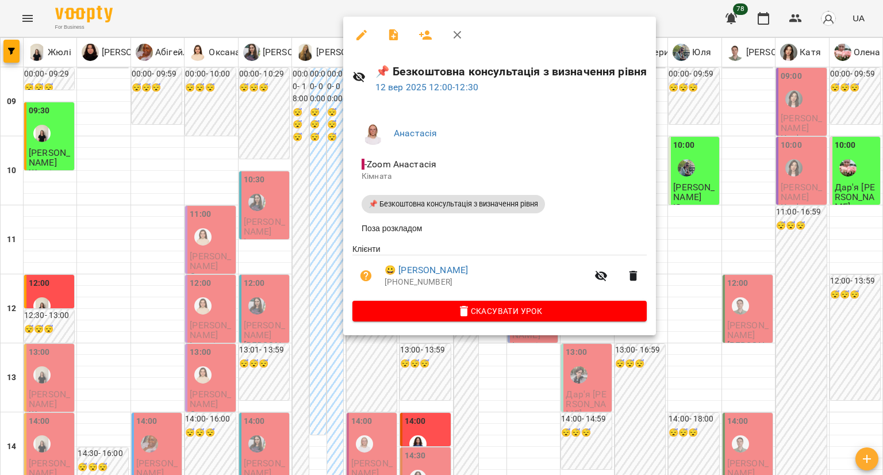
click at [34, 293] on div at bounding box center [441, 237] width 883 height 475
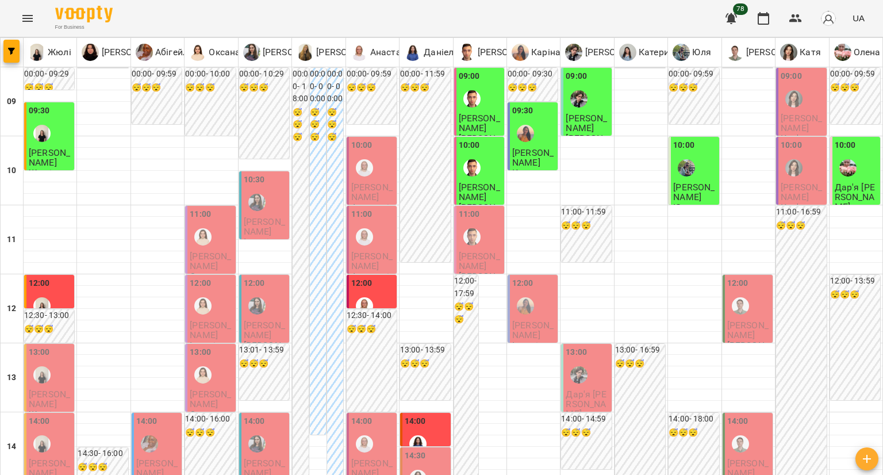
click at [34, 293] on div at bounding box center [42, 306] width 26 height 26
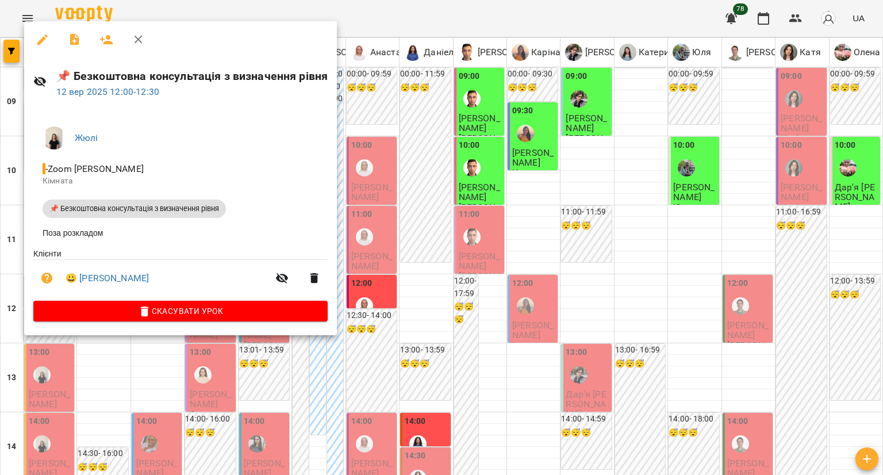
click at [381, 357] on div at bounding box center [441, 237] width 883 height 475
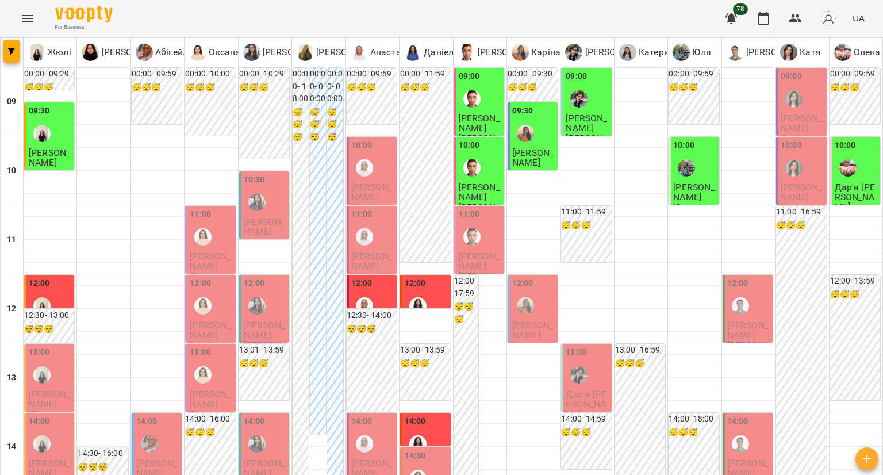
scroll to position [518, 0]
type input "**********"
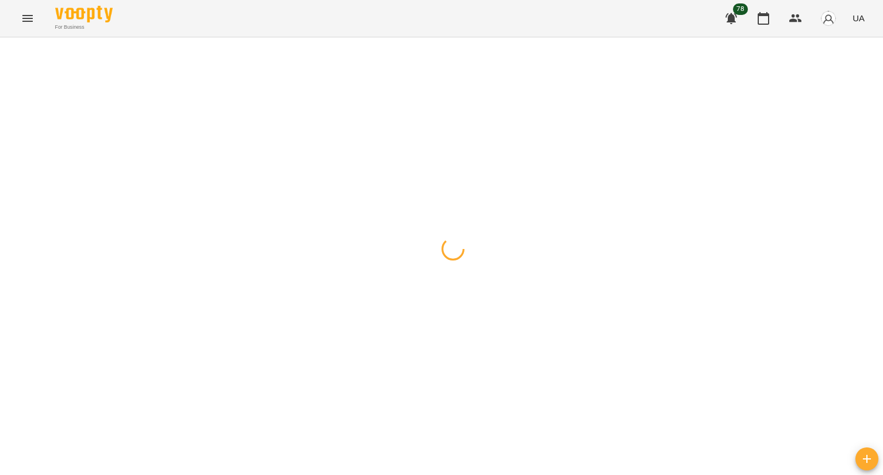
click at [242, 37] on div at bounding box center [441, 37] width 883 height 0
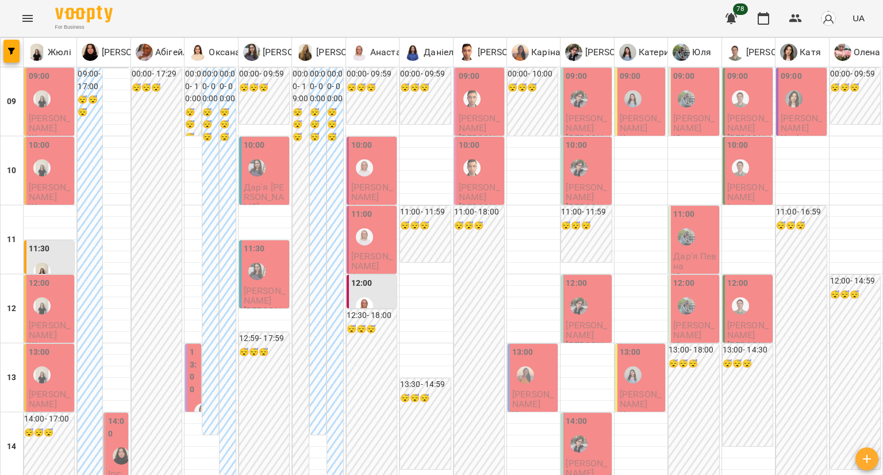
scroll to position [575, 0]
click at [806, 12] on button "button" at bounding box center [796, 19] width 28 height 28
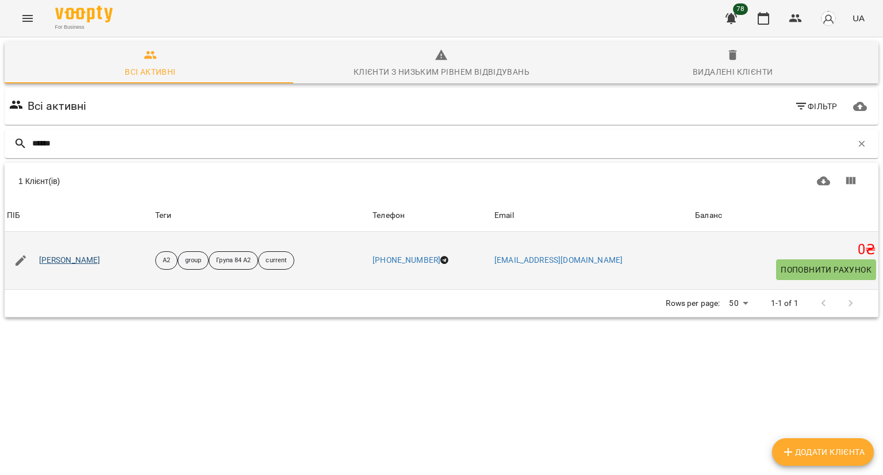
type input "******"
click at [89, 260] on link "Анжеліка Сайкур" at bounding box center [70, 261] width 62 height 12
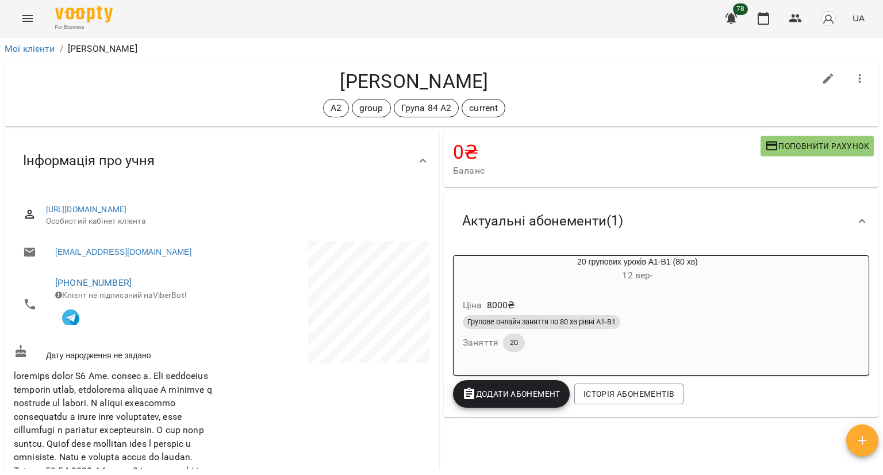
click at [829, 78] on button "button" at bounding box center [829, 79] width 28 height 28
select select "**"
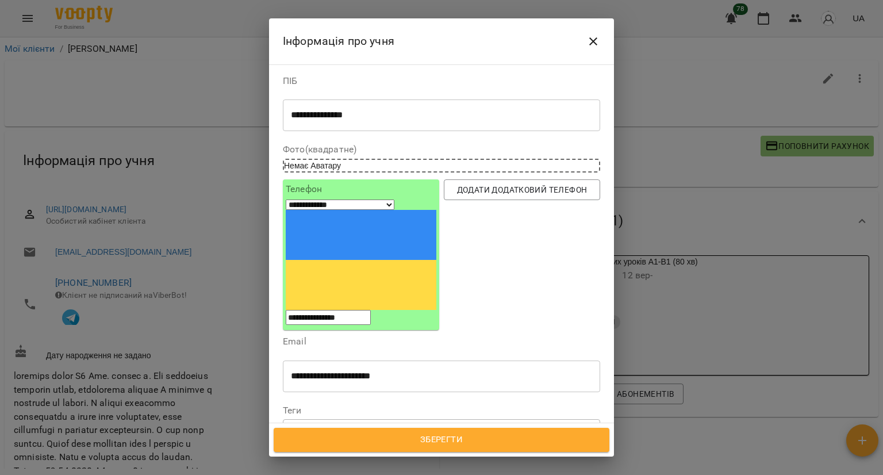
click at [410, 424] on div at bounding box center [404, 430] width 13 height 13
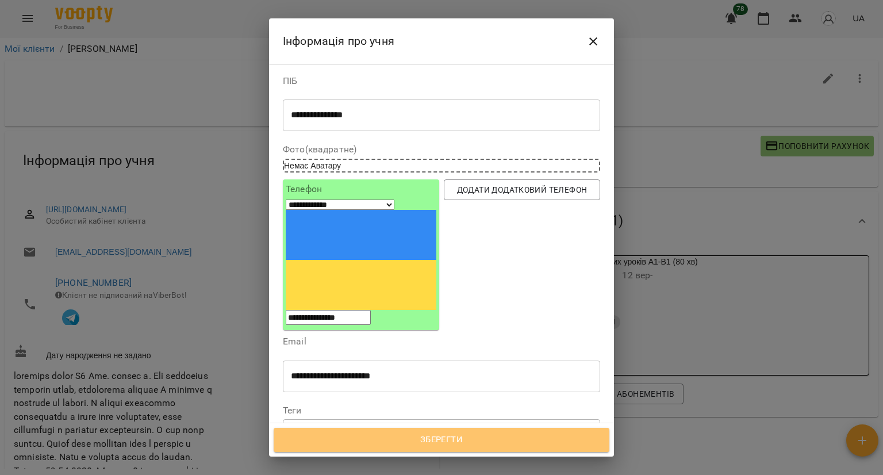
click at [358, 434] on span "Зберегти" at bounding box center [441, 439] width 311 height 15
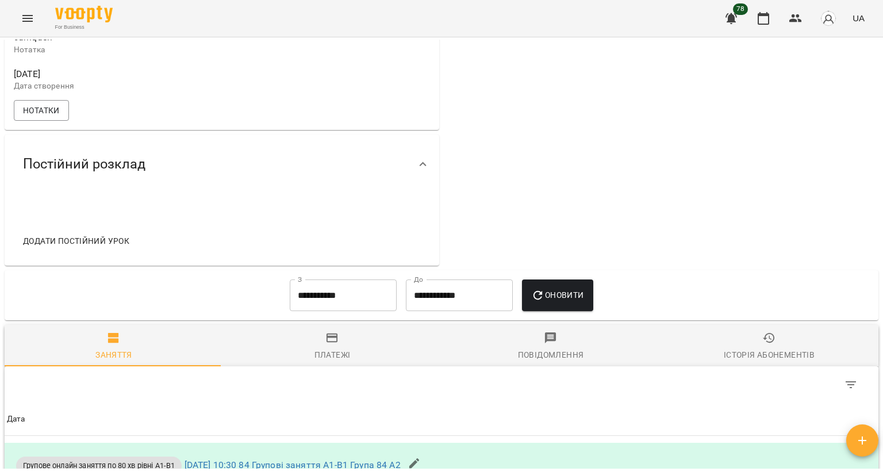
scroll to position [518, 0]
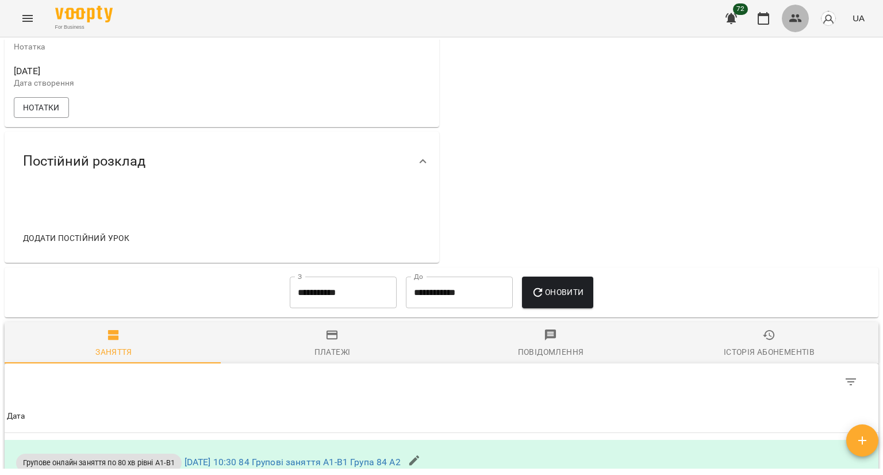
click at [783, 22] on button "button" at bounding box center [796, 19] width 28 height 28
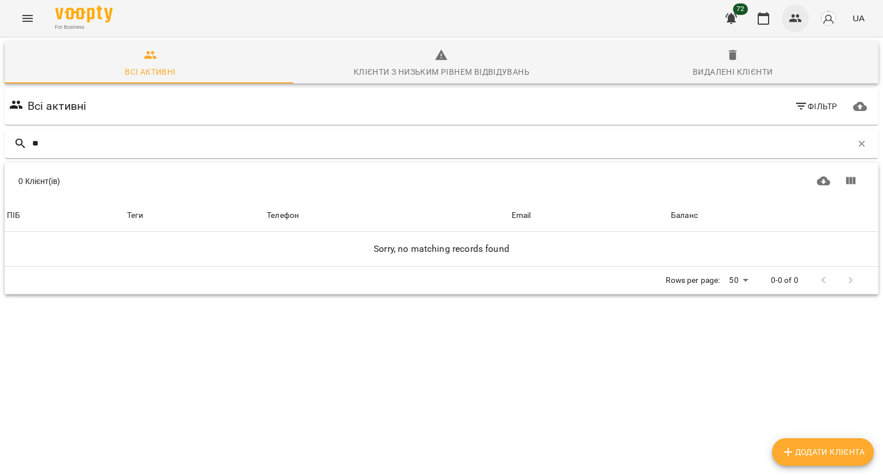
type input "*"
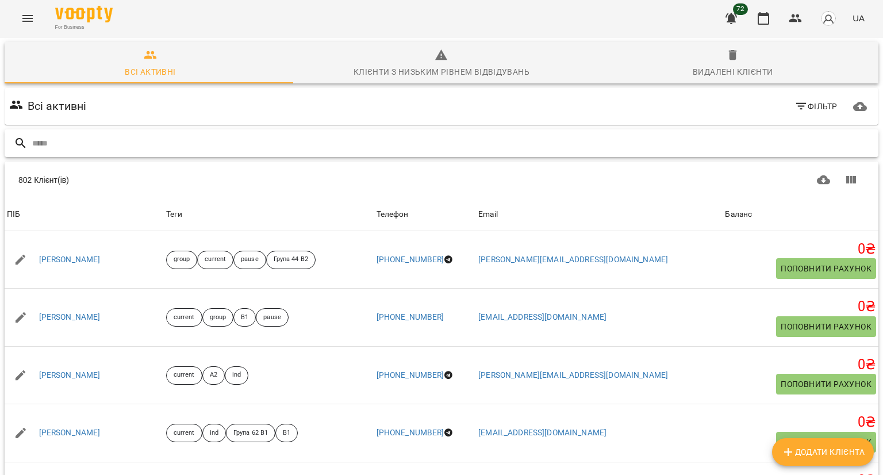
click at [143, 144] on input "text" at bounding box center [453, 143] width 842 height 19
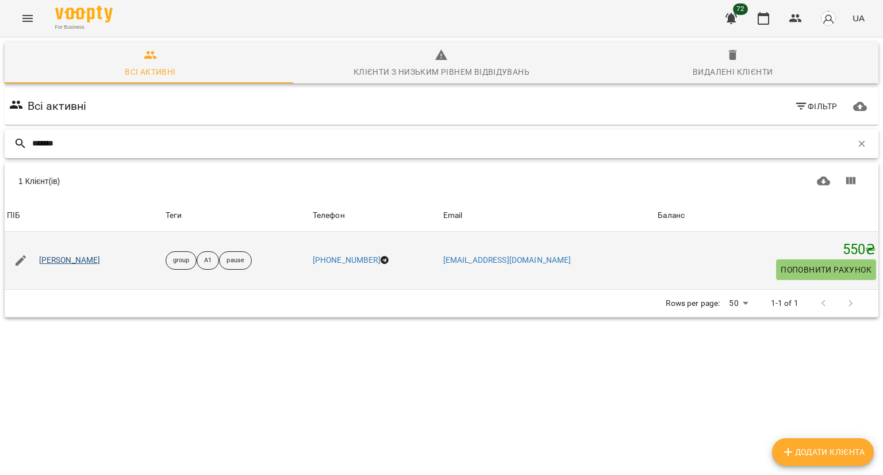
type input "*******"
click at [72, 263] on link "[PERSON_NAME]" at bounding box center [70, 261] width 62 height 12
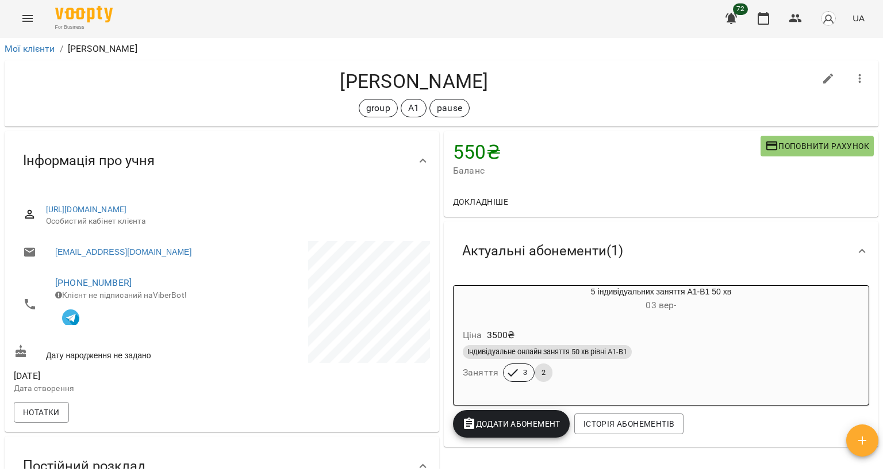
click at [501, 467] on div "550 ₴ Баланс Поповнити рахунок Докладніше 550 ₴ Абонементи -5500 ₴ 10 групових …" at bounding box center [661, 377] width 439 height 496
click at [784, 155] on button "Поповнити рахунок" at bounding box center [817, 146] width 113 height 21
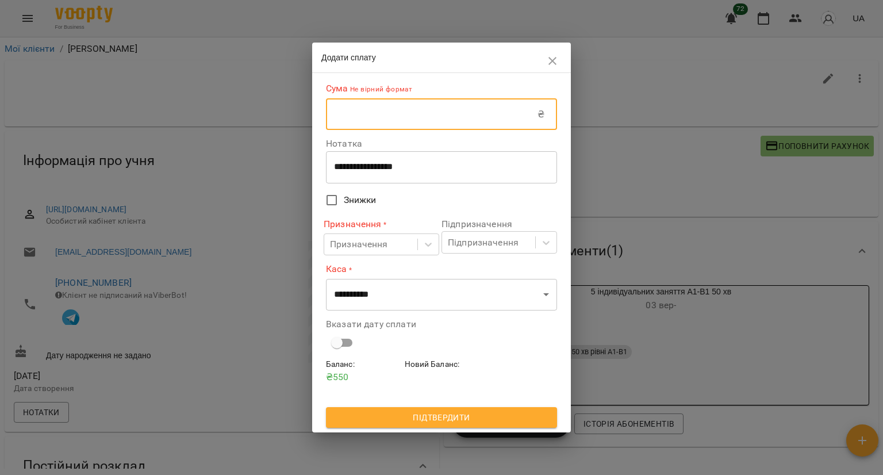
click at [473, 120] on input "text" at bounding box center [432, 114] width 212 height 32
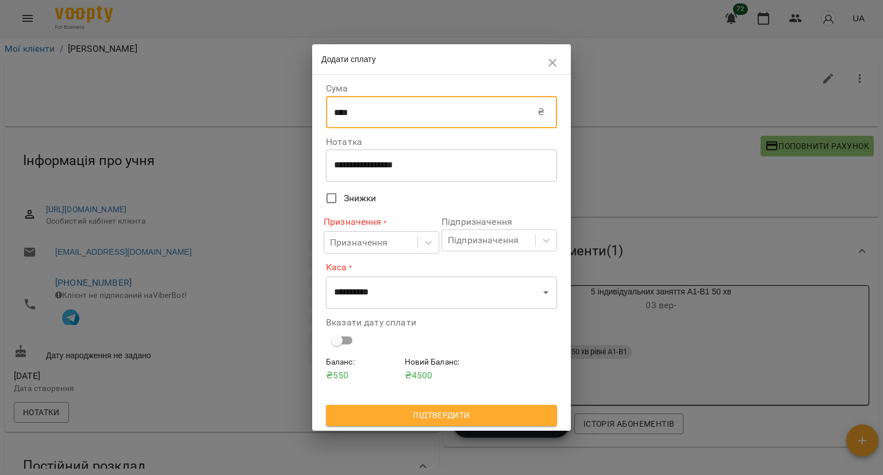
type input "****"
click at [404, 256] on div "Призначення * Призначення" at bounding box center [382, 234] width 116 height 47
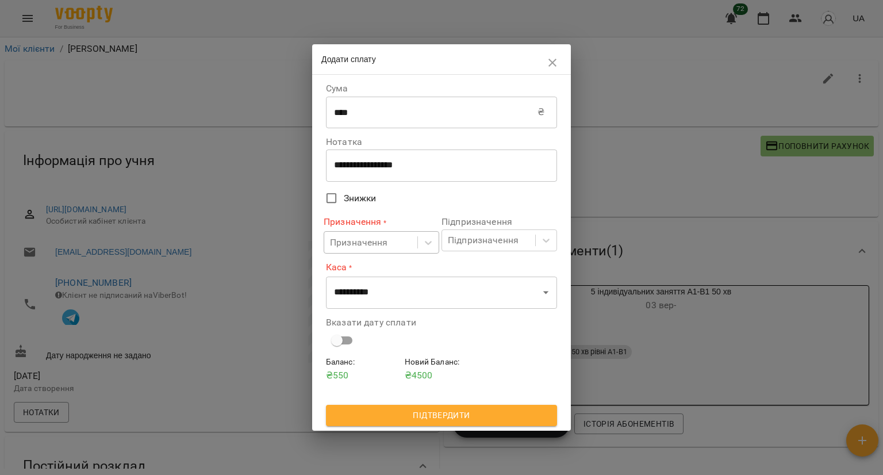
click at [391, 240] on div "Призначення" at bounding box center [370, 242] width 93 height 21
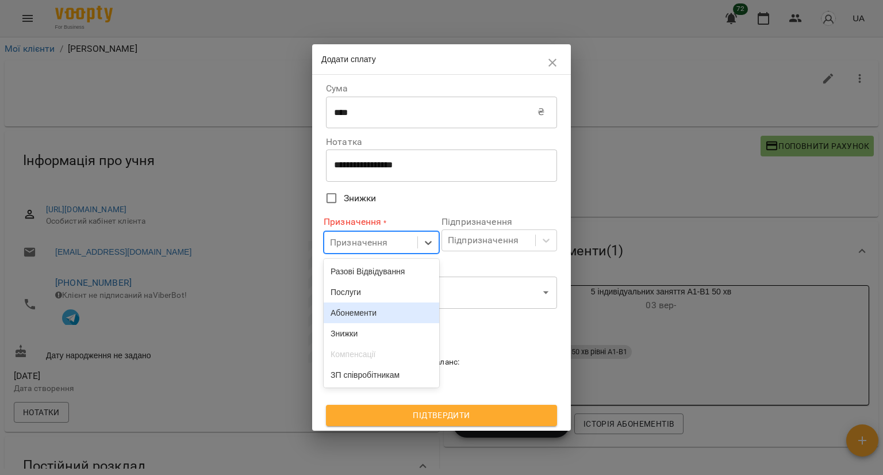
click at [365, 310] on div "Абонементи" at bounding box center [382, 312] width 116 height 21
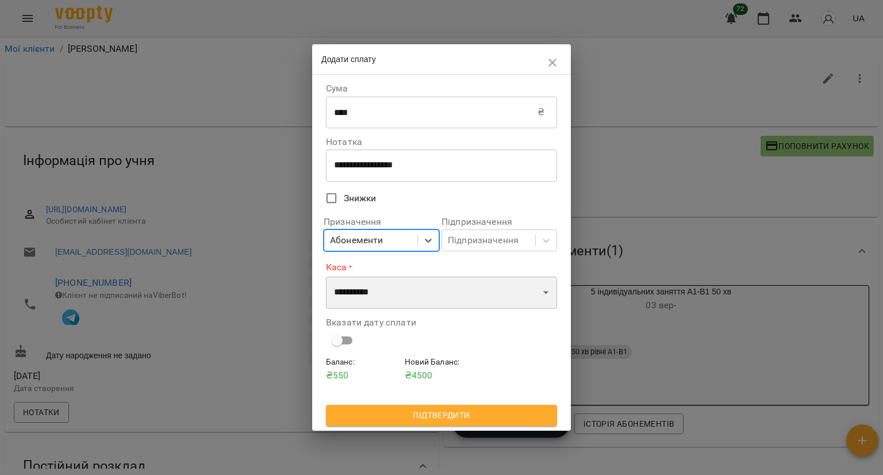
drag, startPoint x: 386, startPoint y: 282, endPoint x: 388, endPoint y: 308, distance: 25.3
click at [388, 282] on select "**********" at bounding box center [441, 293] width 231 height 32
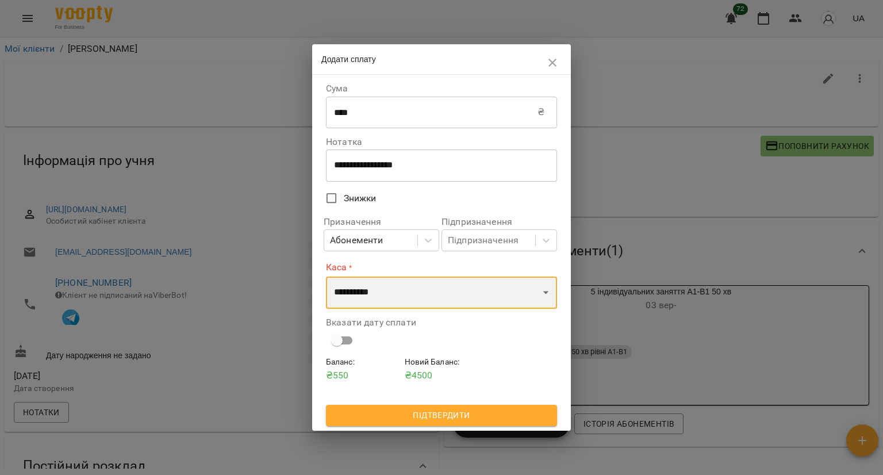
select select "*********"
click at [326, 277] on select "**********" at bounding box center [441, 293] width 231 height 32
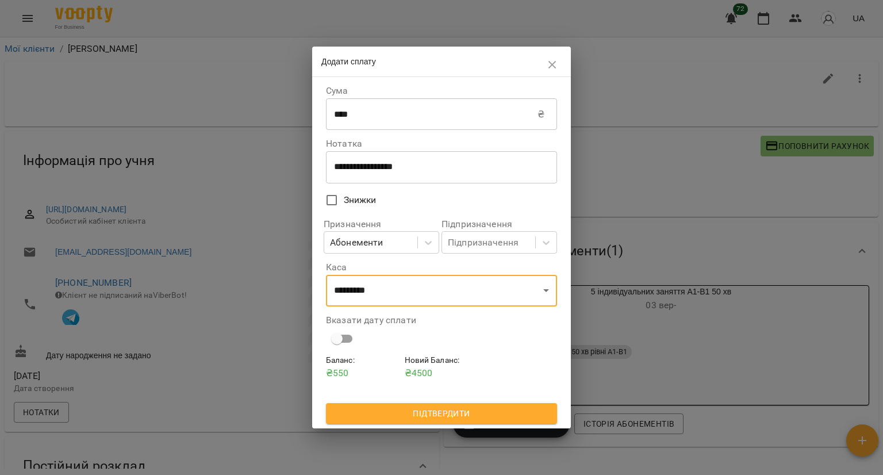
click at [382, 402] on div "Баланс : ₴ 550 Новий Баланс : ₴ 4500" at bounding box center [442, 378] width 236 height 53
click at [381, 410] on span "Підтвердити" at bounding box center [441, 414] width 213 height 14
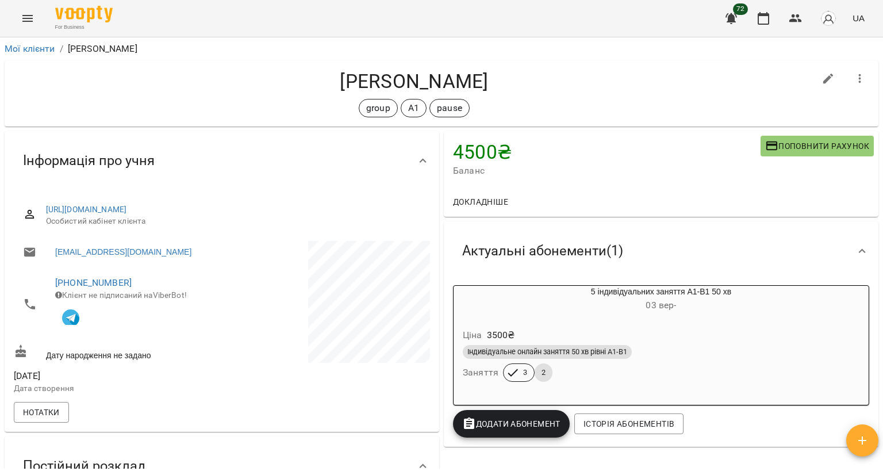
click at [495, 426] on span "Додати Абонемент" at bounding box center [511, 424] width 98 height 14
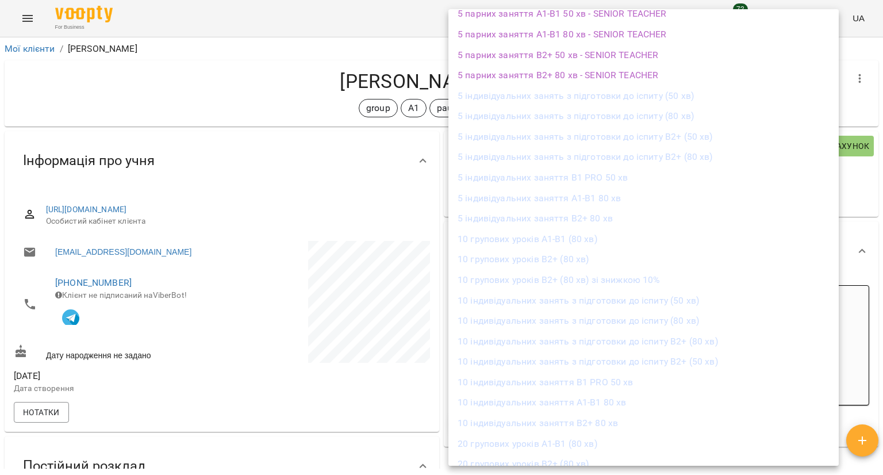
scroll to position [1029, 0]
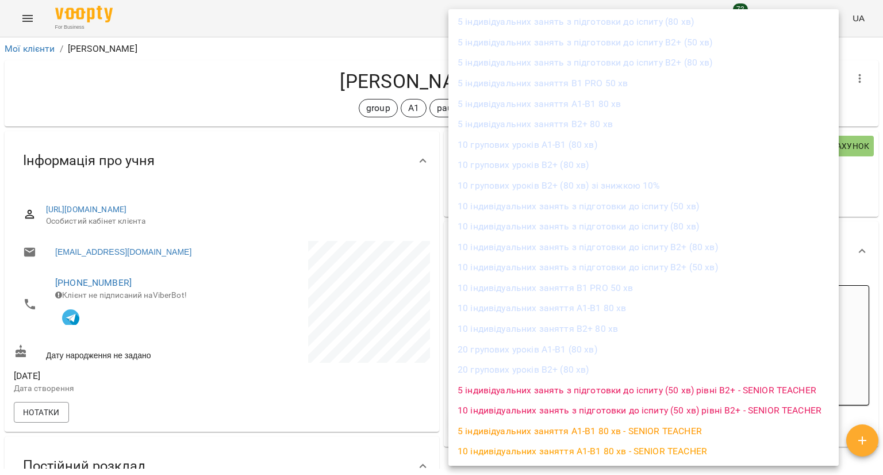
click at [534, 145] on li "10 групових уроків А1-В1 (80 хв)" at bounding box center [644, 145] width 390 height 21
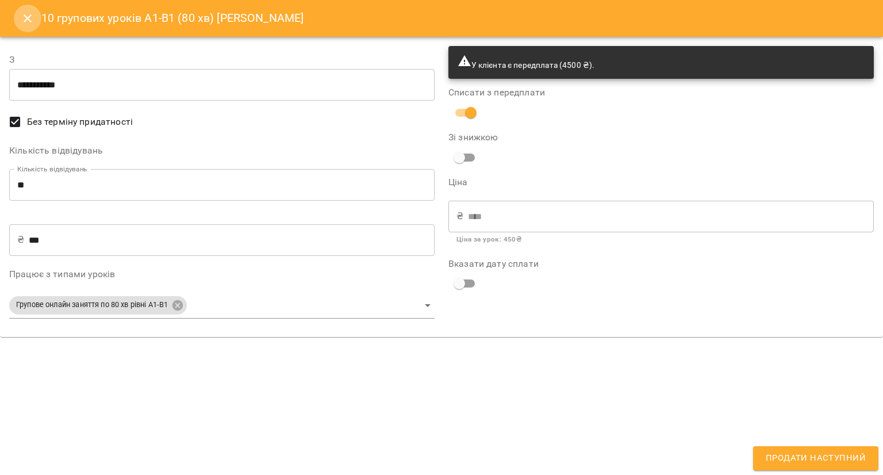
click at [28, 20] on icon "Close" at bounding box center [28, 19] width 14 height 14
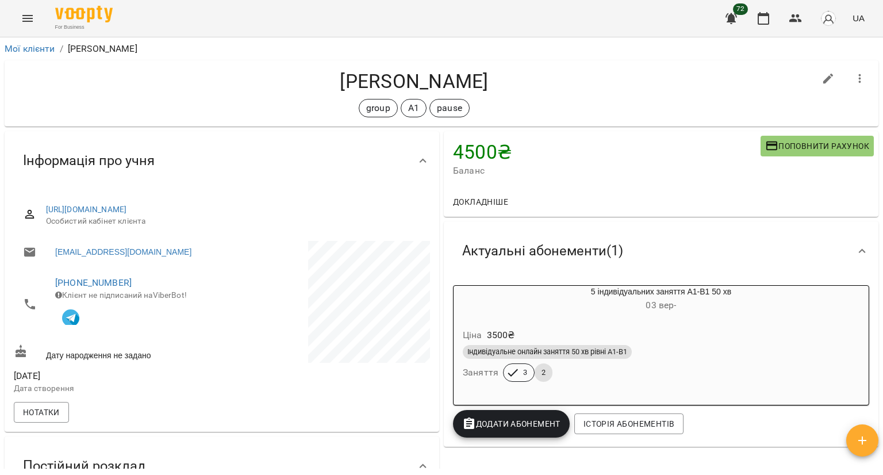
click at [828, 76] on button "button" at bounding box center [829, 79] width 28 height 28
select select "**"
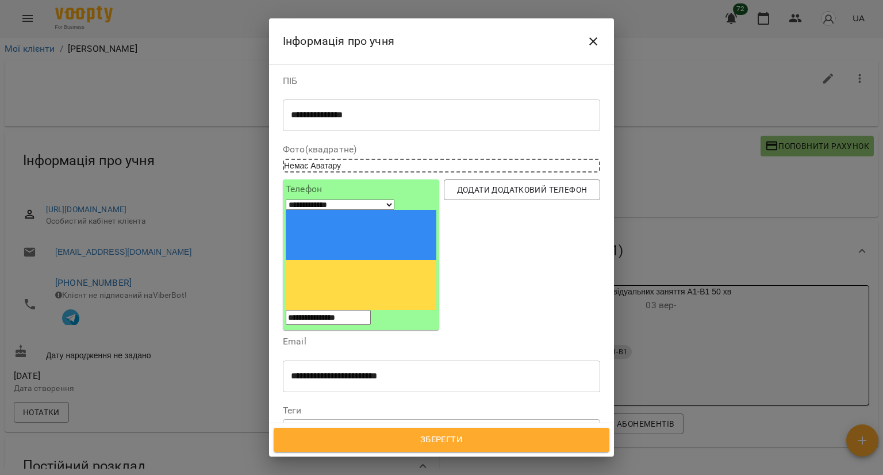
click at [385, 424] on div at bounding box center [385, 430] width 13 height 13
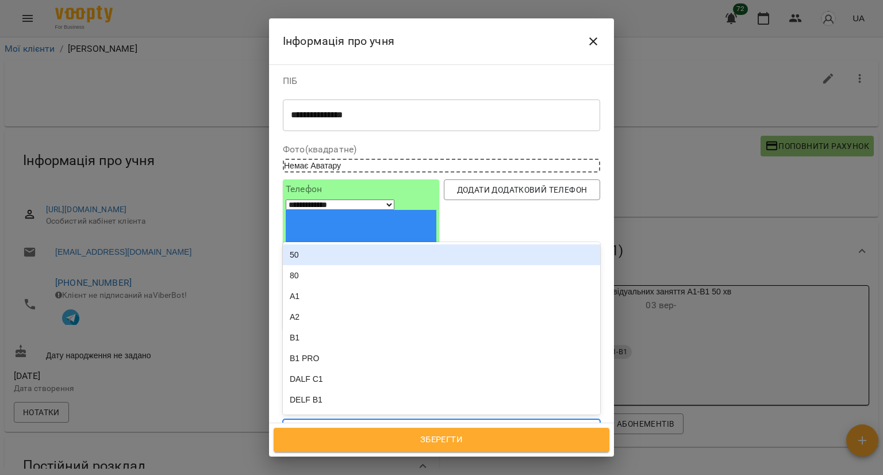
click at [389, 421] on div "group А1" at bounding box center [420, 430] width 274 height 19
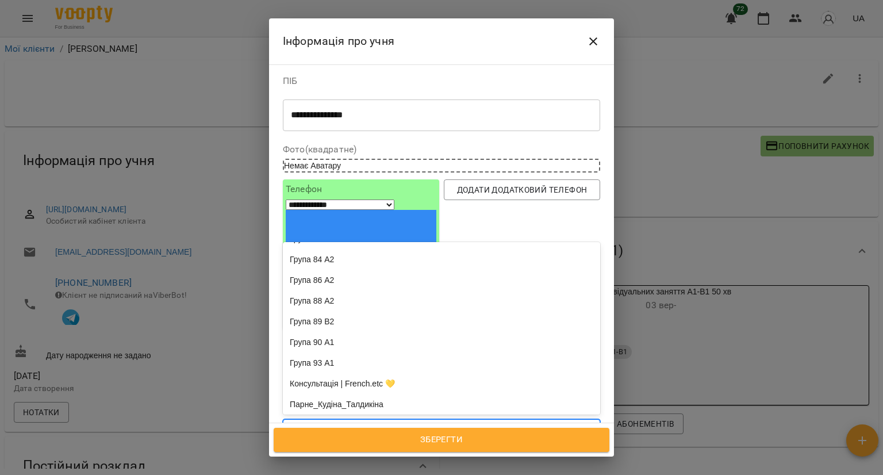
scroll to position [805, 0]
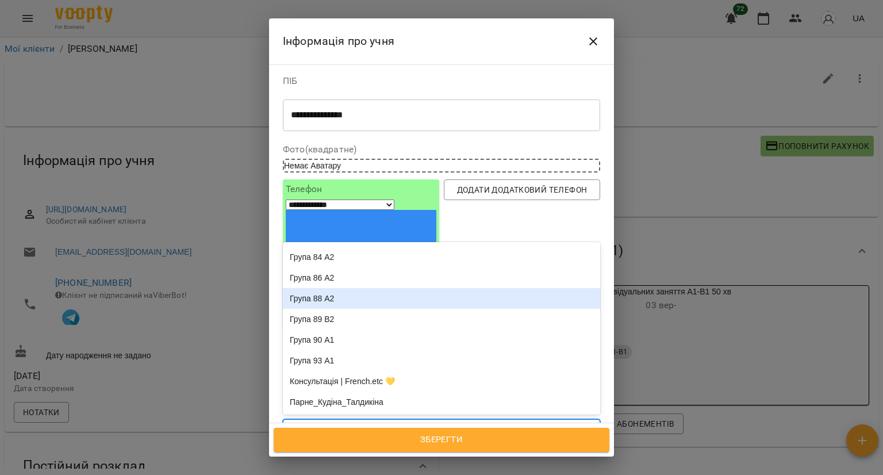
click at [355, 288] on div "Група 88 A2" at bounding box center [441, 298] width 317 height 21
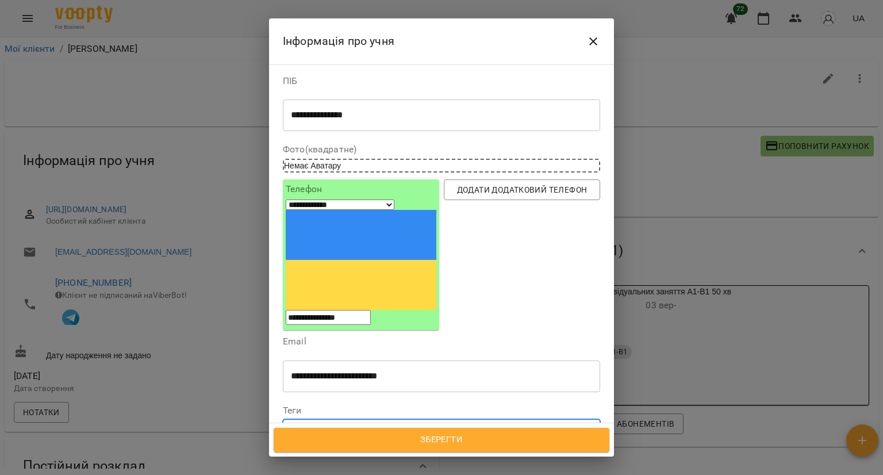
click at [447, 421] on div "group А1 Група 88 A2" at bounding box center [420, 430] width 274 height 19
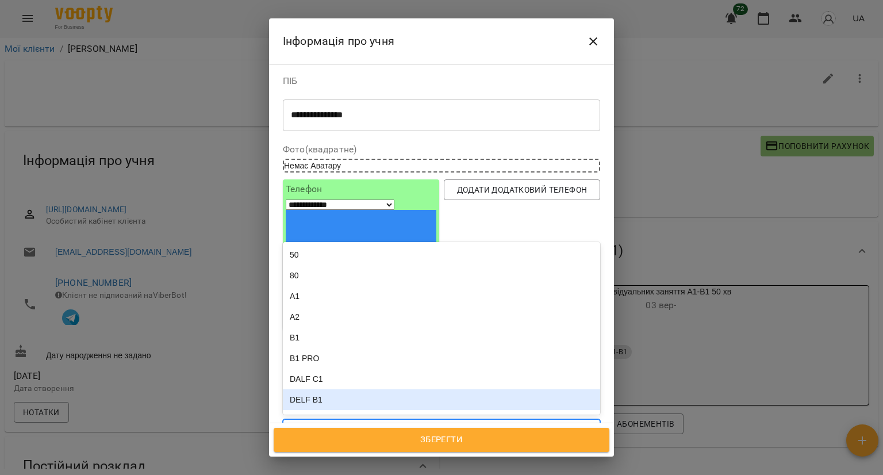
click at [351, 426] on icon at bounding box center [347, 430] width 8 height 8
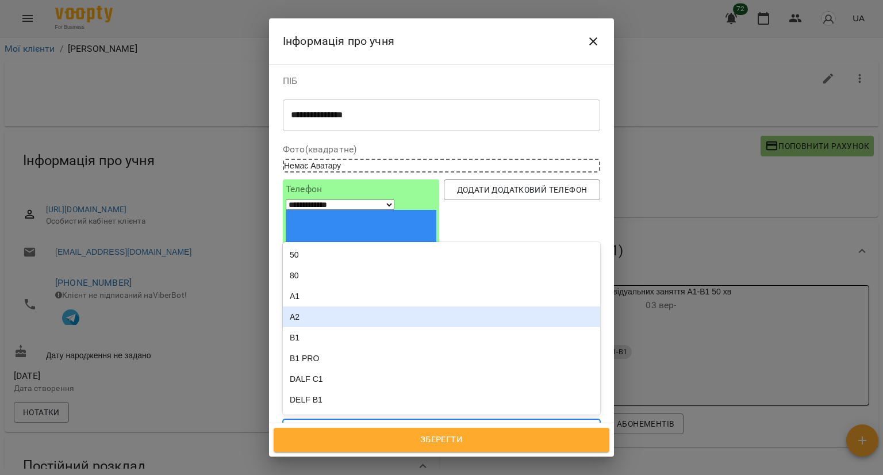
click at [348, 306] on div "A2" at bounding box center [441, 316] width 317 height 21
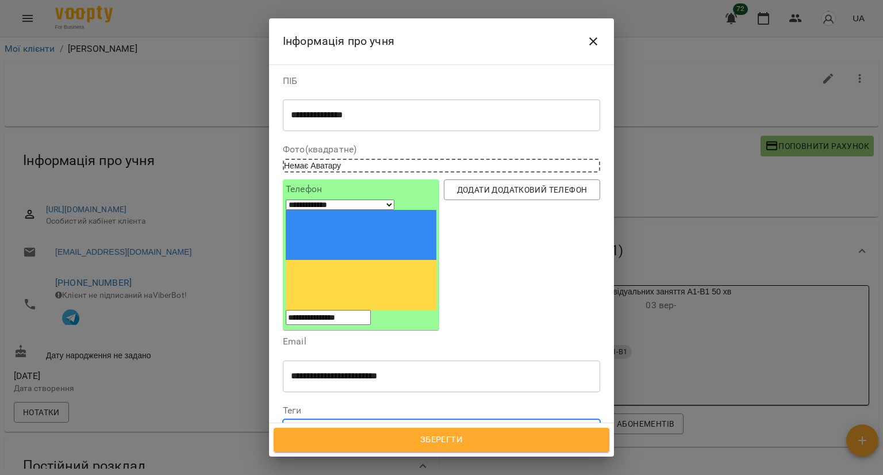
click at [446, 421] on div "group Група 88 A2 A2" at bounding box center [420, 430] width 274 height 19
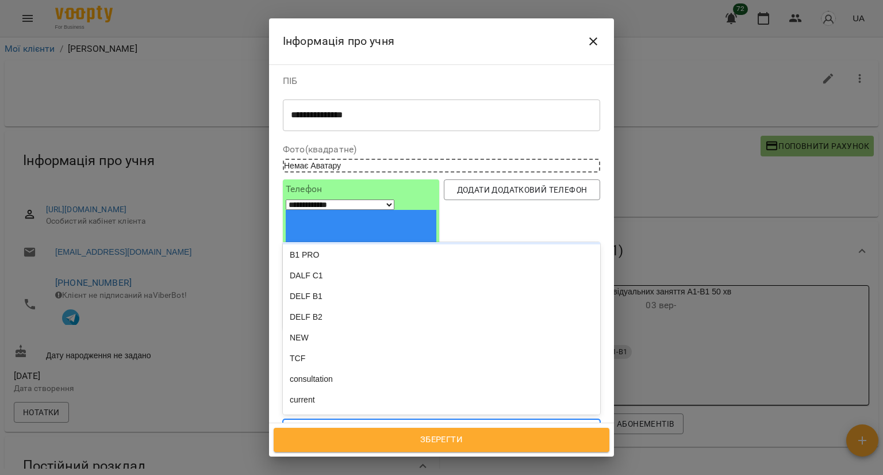
scroll to position [173, 0]
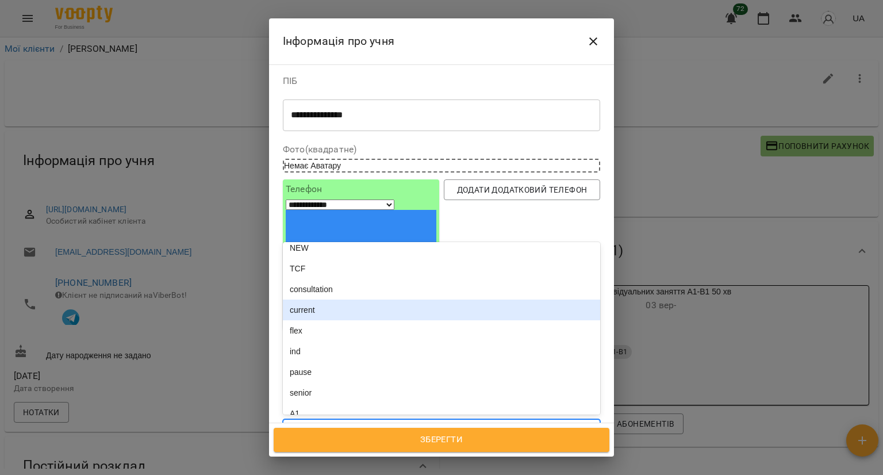
click at [355, 300] on div "current" at bounding box center [441, 310] width 317 height 21
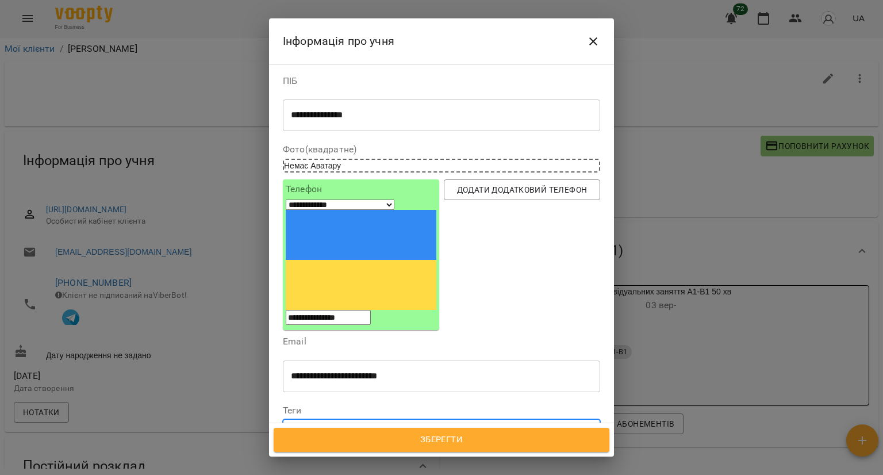
click at [489, 421] on div "group Група 88 A2 A2 current" at bounding box center [420, 430] width 274 height 19
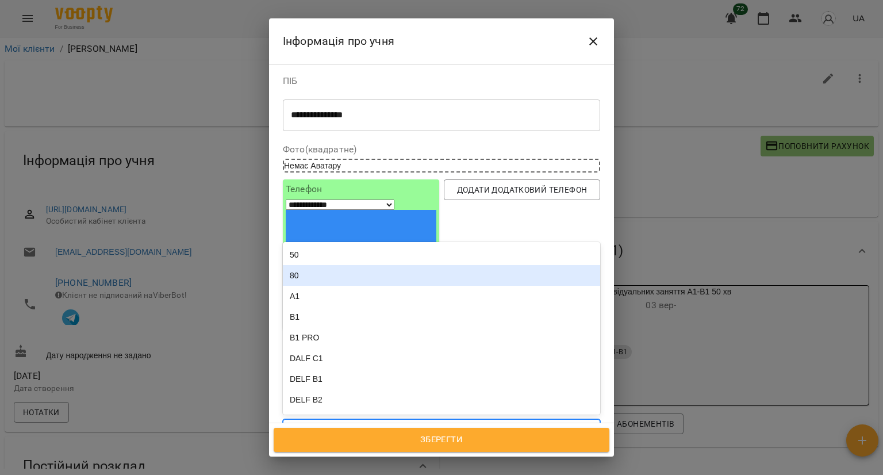
click at [403, 265] on div "80" at bounding box center [441, 275] width 317 height 21
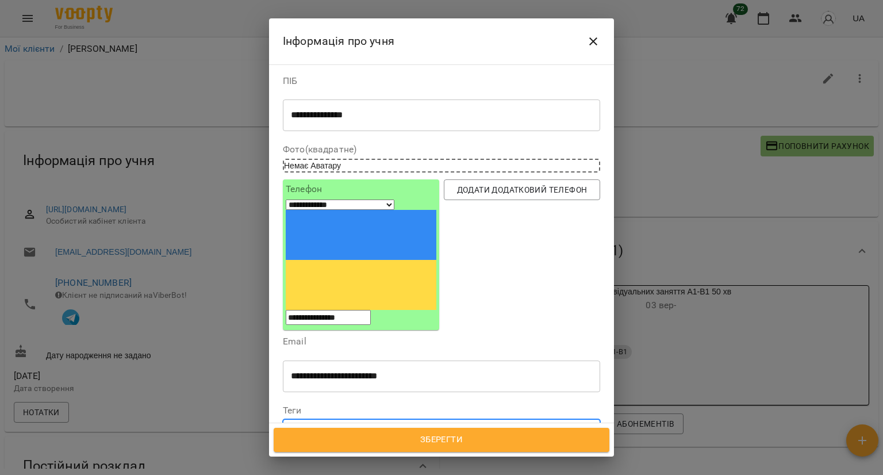
click at [394, 433] on span "Зберегти" at bounding box center [441, 439] width 311 height 15
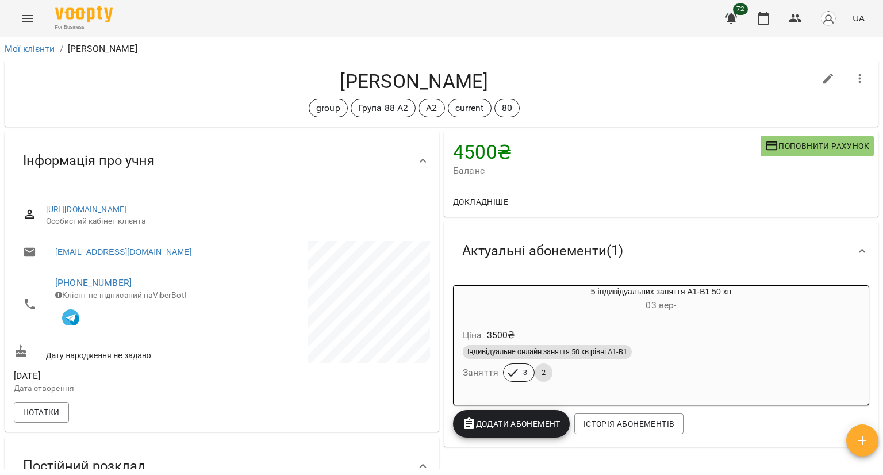
click at [490, 435] on button "Додати Абонемент" at bounding box center [511, 424] width 117 height 28
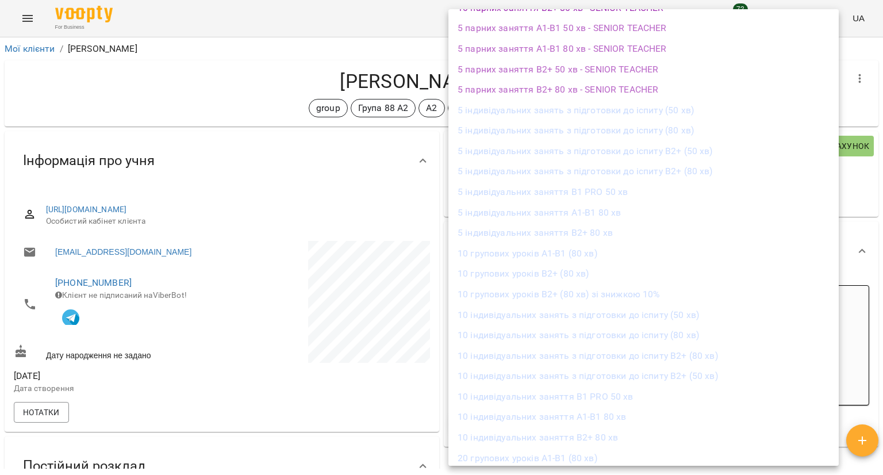
scroll to position [1029, 0]
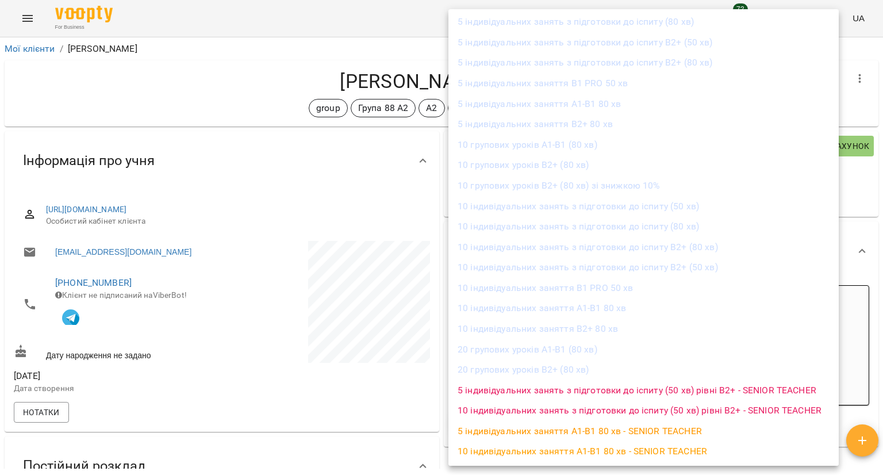
click at [518, 151] on li "10 групових уроків А1-В1 (80 хв)" at bounding box center [644, 145] width 390 height 21
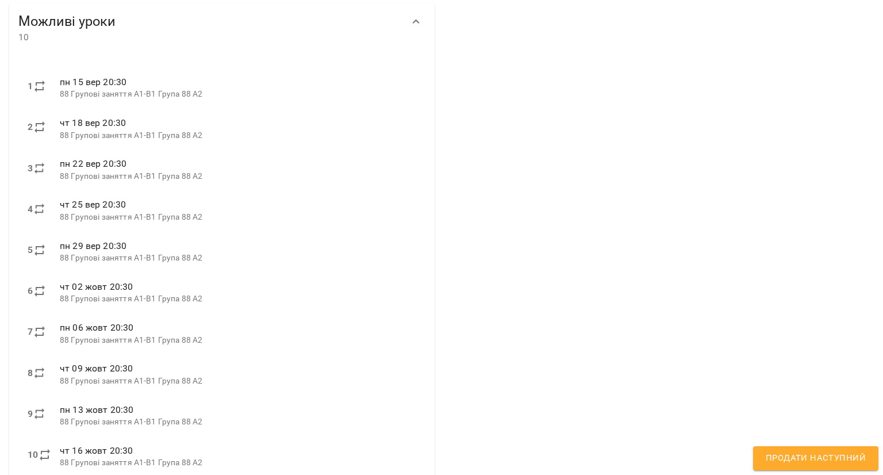
scroll to position [354, 0]
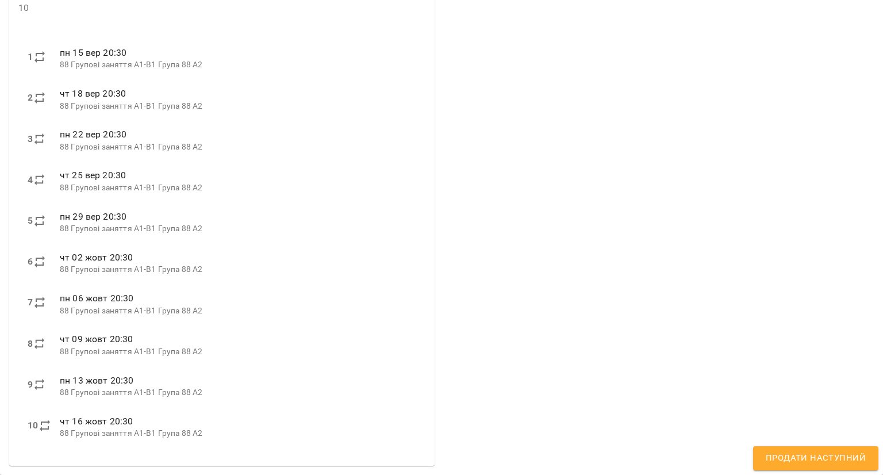
click at [803, 461] on span "Продати наступний" at bounding box center [816, 458] width 100 height 15
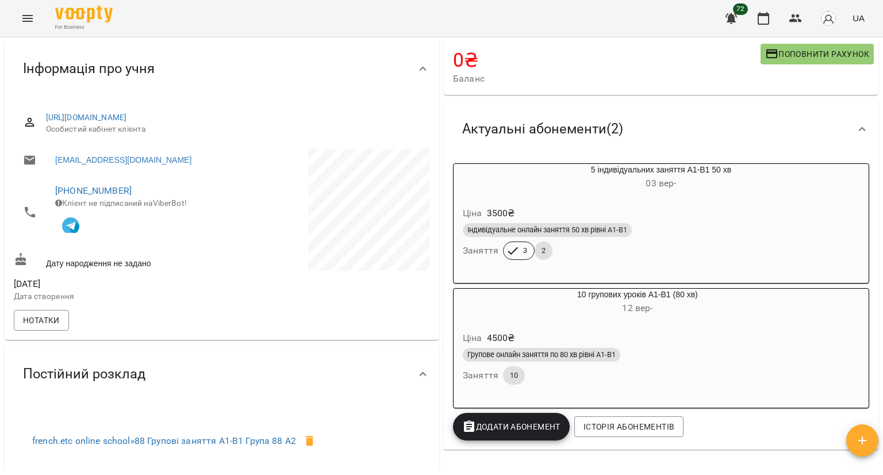
scroll to position [230, 0]
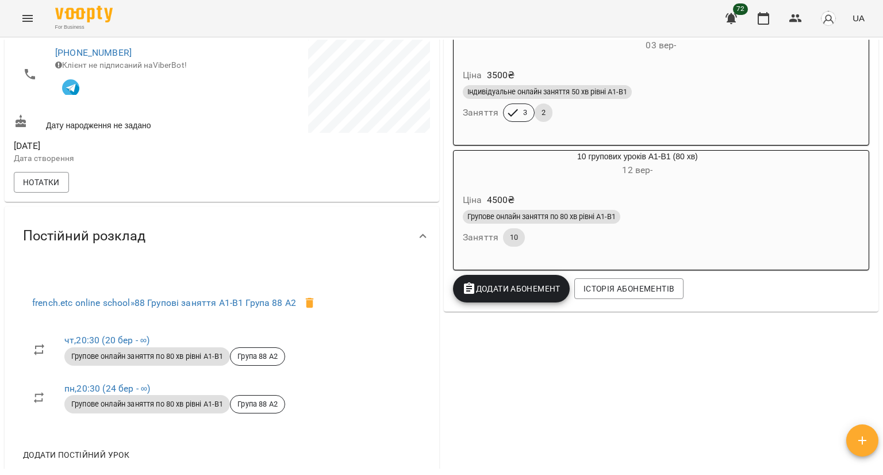
click at [620, 221] on div "Групове онлайн заняття по 80 хв рівні А1-В1" at bounding box center [638, 217] width 350 height 14
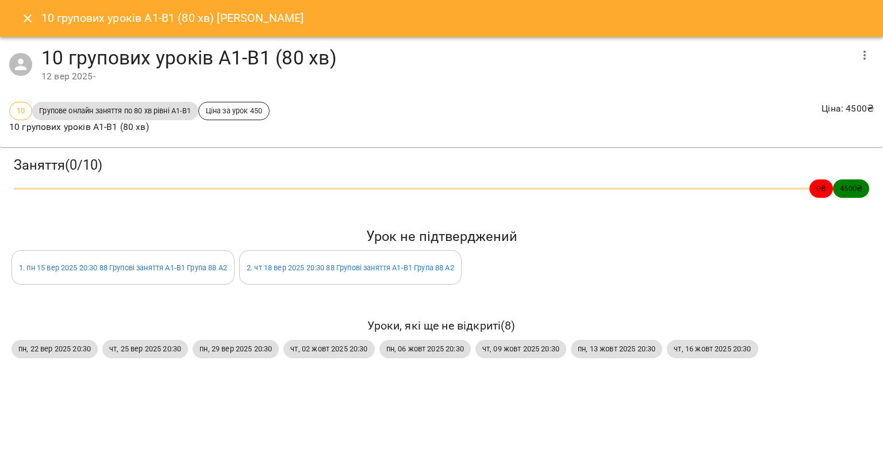
click at [28, 16] on icon "Close" at bounding box center [28, 19] width 14 height 14
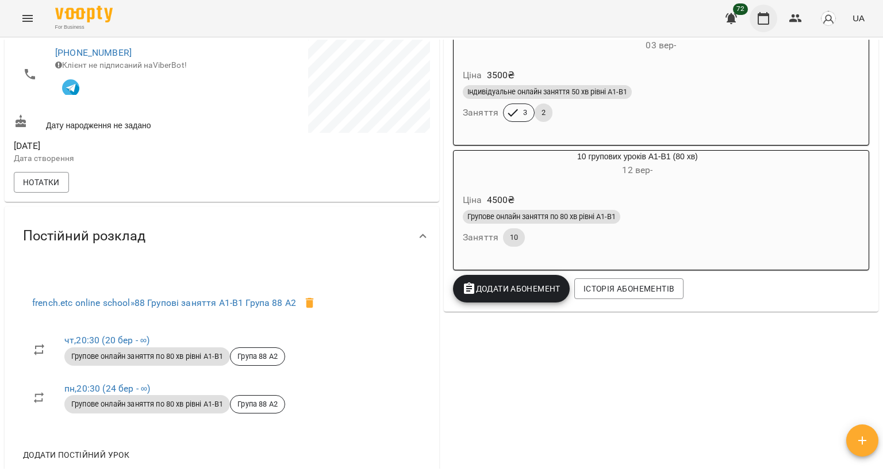
click at [761, 24] on icon "button" at bounding box center [764, 18] width 12 height 13
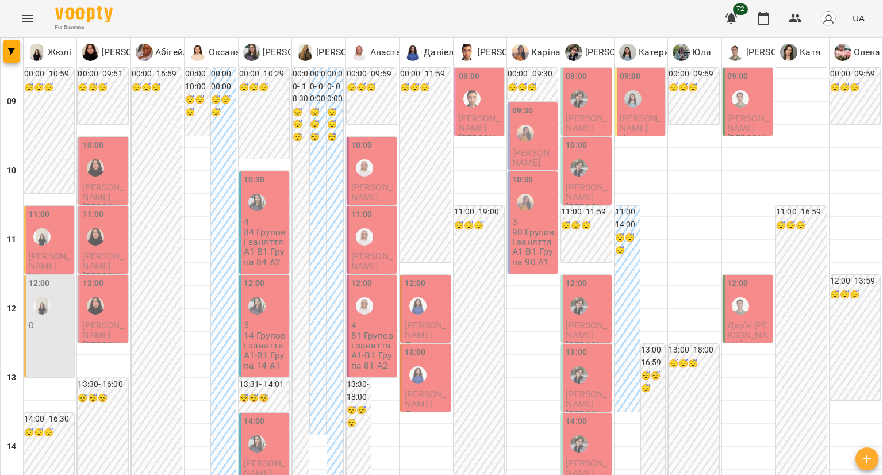
scroll to position [635, 0]
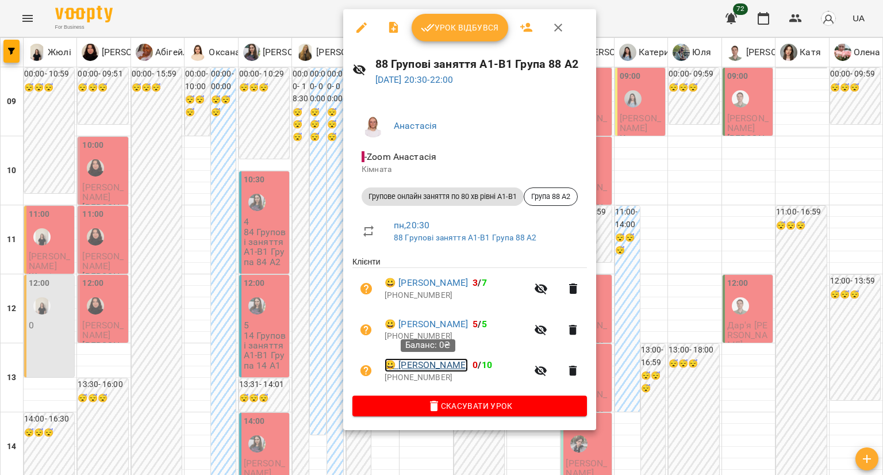
click at [449, 366] on link "😀 [PERSON_NAME]" at bounding box center [426, 365] width 83 height 14
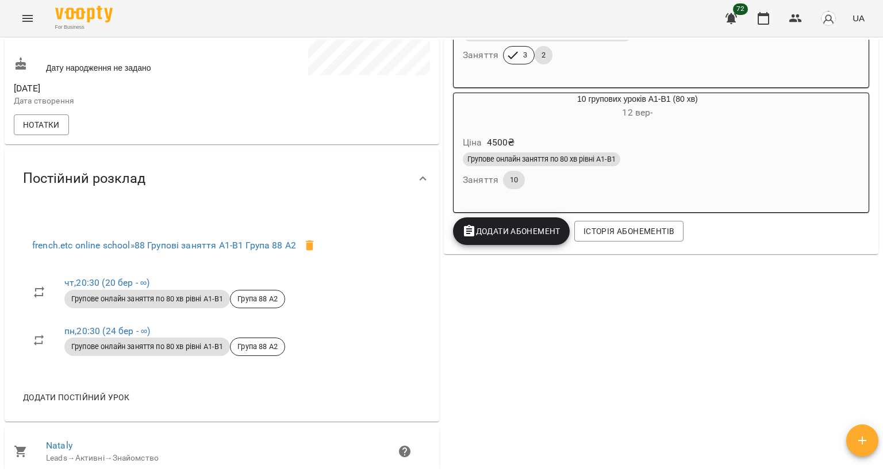
scroll to position [460, 0]
